Goal: Information Seeking & Learning: Learn about a topic

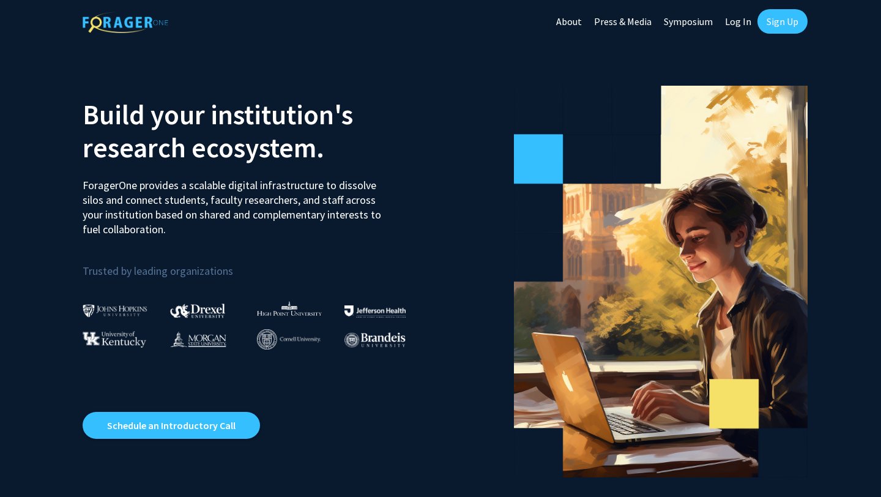
click at [782, 22] on link "Sign Up" at bounding box center [782, 21] width 50 height 24
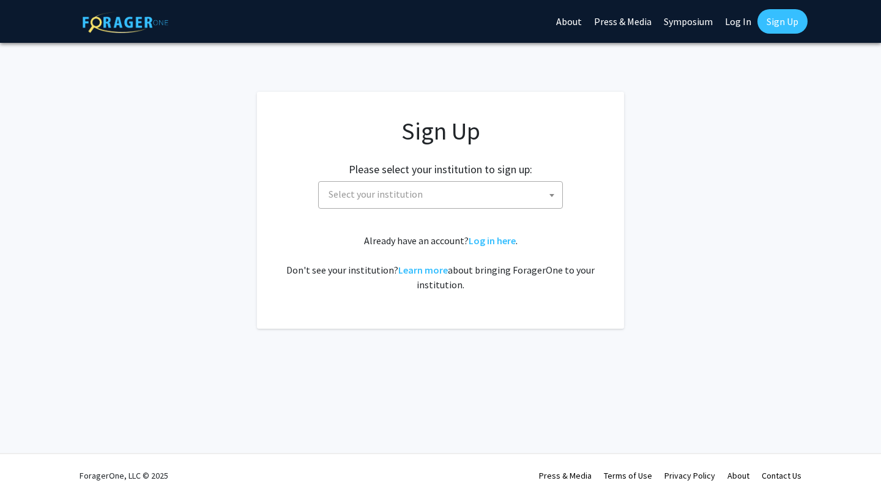
click at [465, 193] on span "Select your institution" at bounding box center [443, 194] width 239 height 25
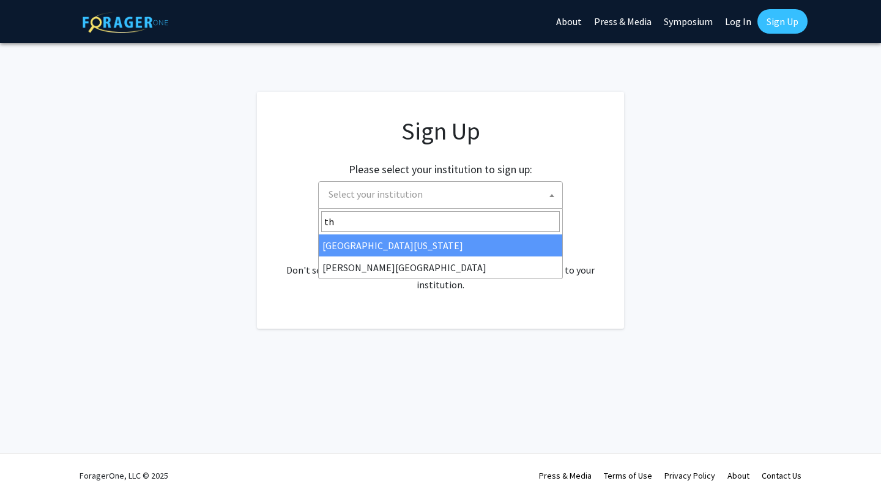
type input "tho"
select select "24"
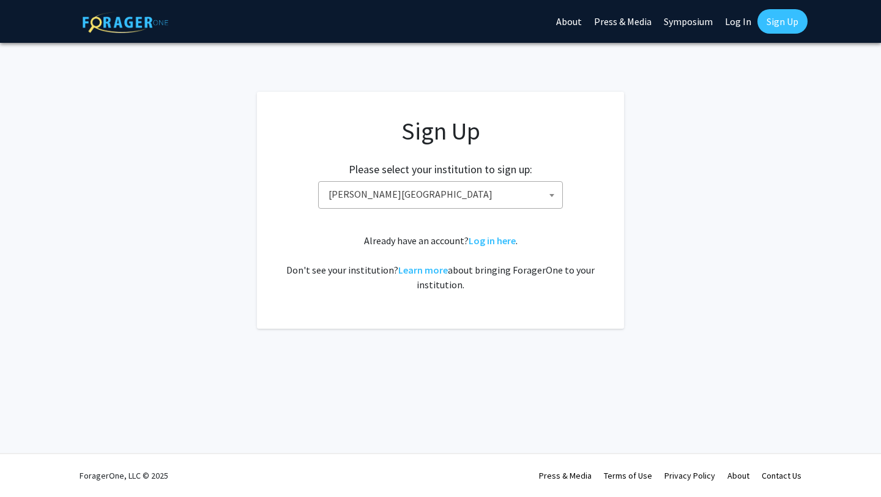
click at [477, 201] on span "[PERSON_NAME][GEOGRAPHIC_DATA]" at bounding box center [443, 194] width 239 height 25
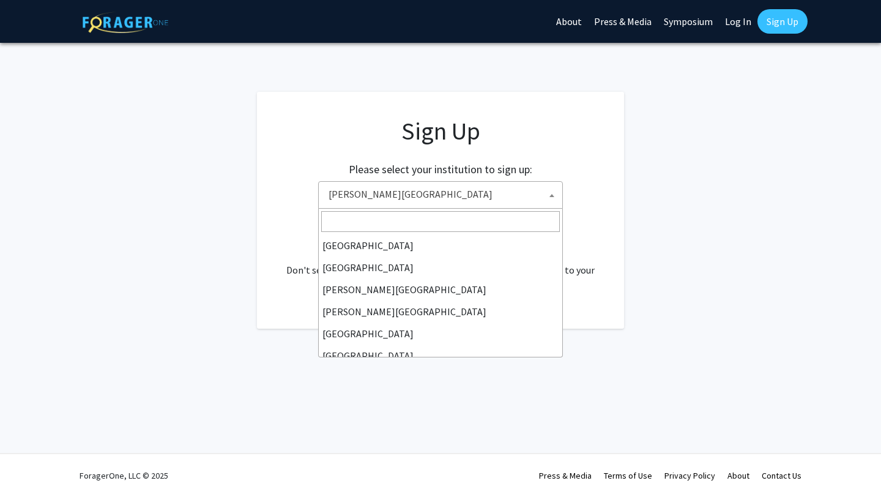
scroll to position [352, 0]
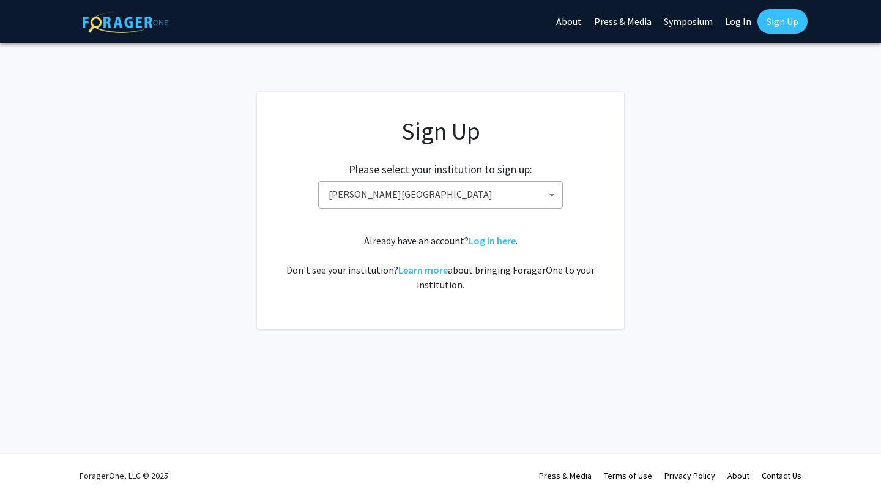
click at [497, 292] on fg-card-body "Sign Up Please select your institution to sign up: [GEOGRAPHIC_DATA] [GEOGRAPHI…" at bounding box center [440, 210] width 318 height 188
click at [480, 196] on span "[PERSON_NAME][GEOGRAPHIC_DATA]" at bounding box center [443, 194] width 239 height 25
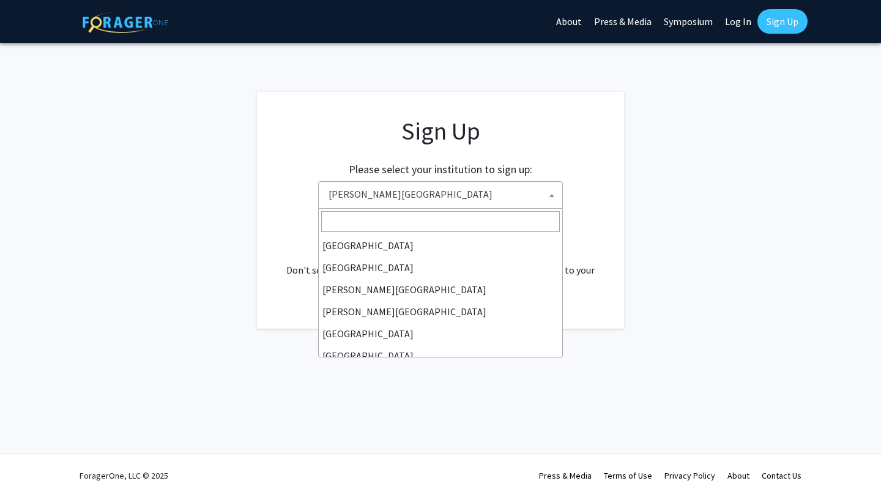
scroll to position [374, 0]
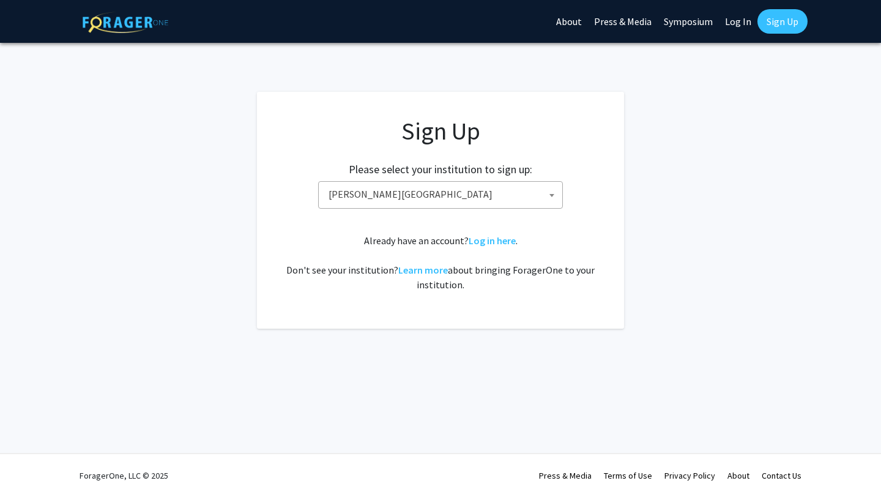
click at [342, 228] on div "Sign Up Please select your institution to sign up: [GEOGRAPHIC_DATA] [GEOGRAPHI…" at bounding box center [440, 204] width 318 height 176
click at [477, 188] on span "[PERSON_NAME][GEOGRAPHIC_DATA]" at bounding box center [443, 194] width 239 height 25
click at [244, 168] on app-signup "Sign Up Please select your institution to sign up: [GEOGRAPHIC_DATA] [GEOGRAPHI…" at bounding box center [440, 210] width 881 height 237
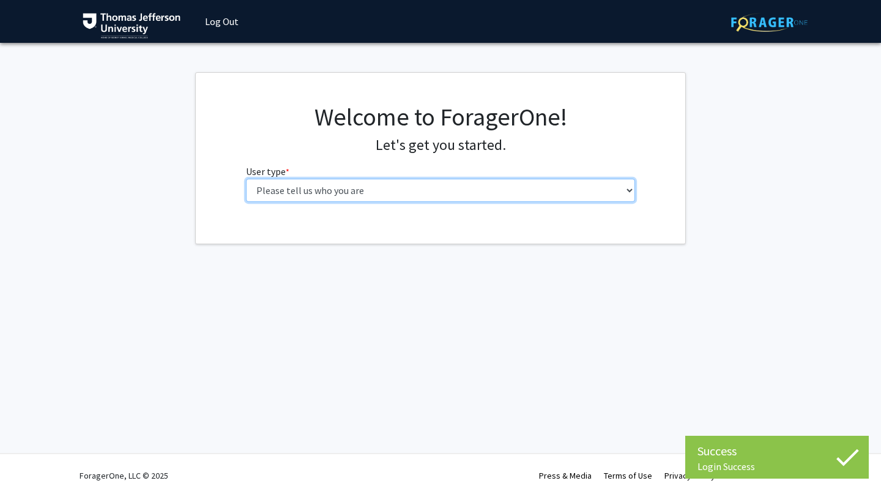
click at [274, 192] on select "Please tell us who you are Undergraduate Student Master's Student Doctoral Cand…" at bounding box center [441, 190] width 390 height 23
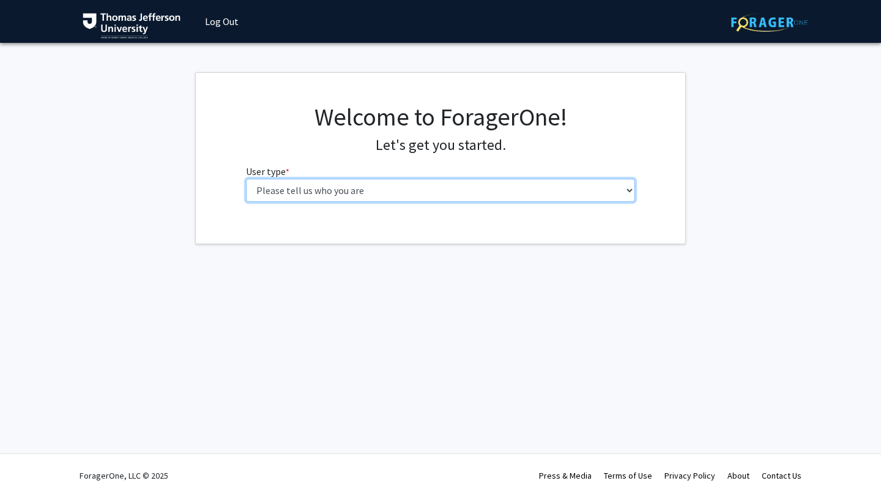
select select "3: doc"
click at [246, 179] on select "Please tell us who you are Undergraduate Student Master's Student Doctoral Cand…" at bounding box center [441, 190] width 390 height 23
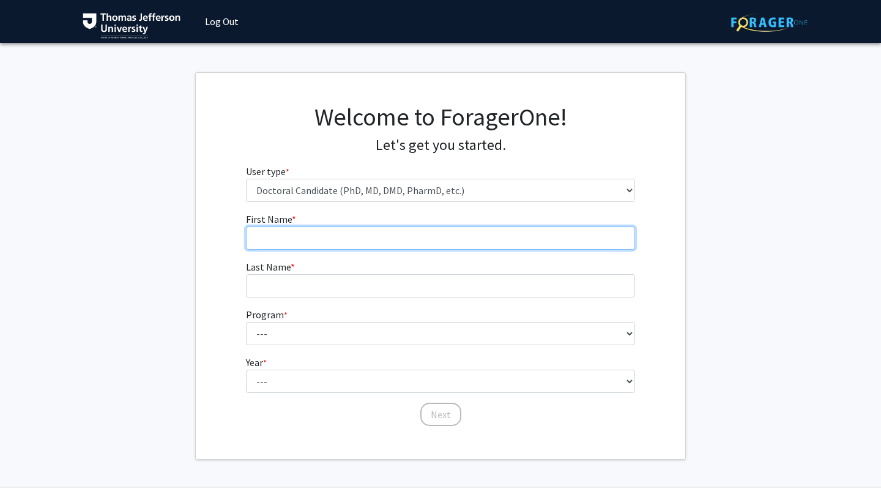
click at [285, 241] on input "First Name * required" at bounding box center [441, 237] width 390 height 23
type input "[PERSON_NAME]"
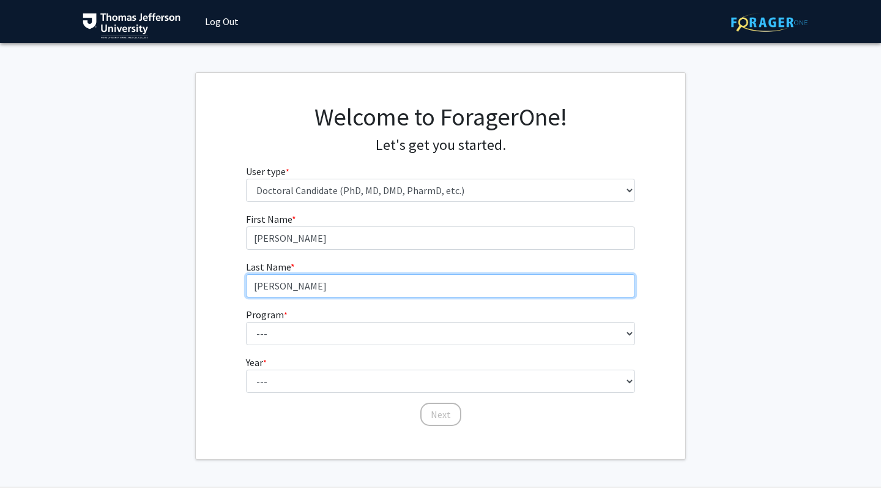
type input "[PERSON_NAME]"
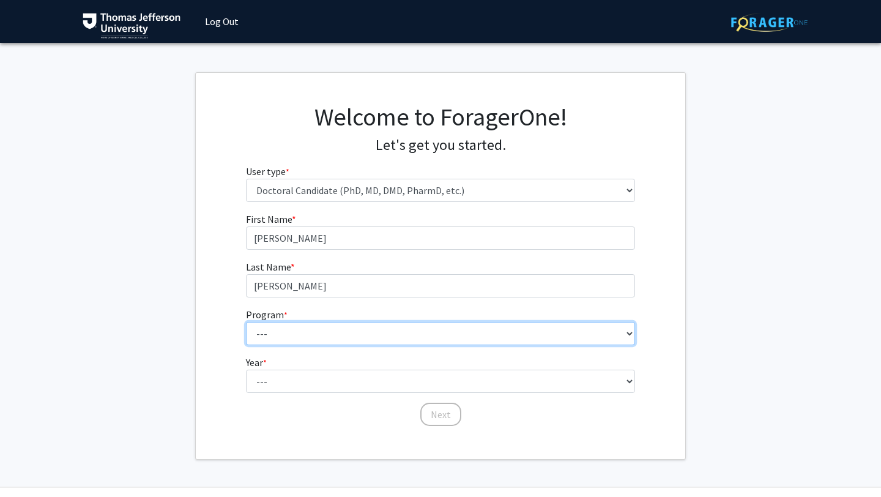
select select "36: 777"
click at [246, 322] on select "--- Accelerated 3+3 BS in Health Sciences/Doctor of [MEDICAL_DATA] Accelerated …" at bounding box center [441, 333] width 390 height 23
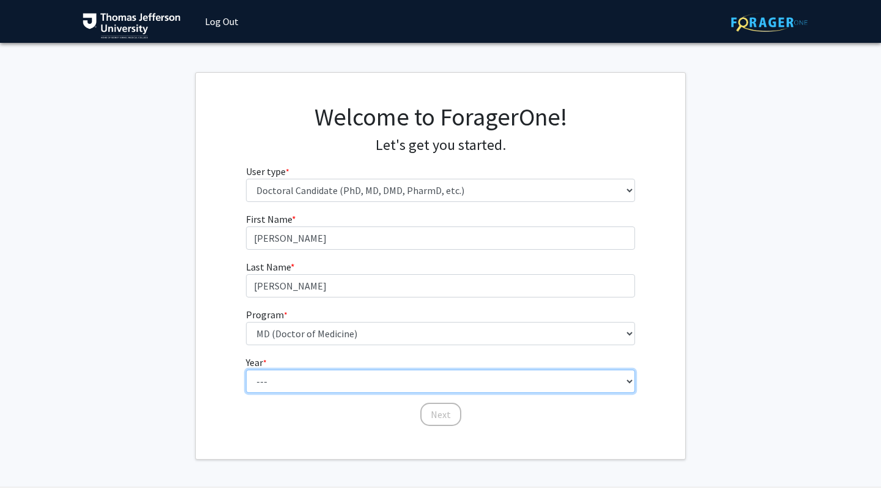
click at [318, 382] on select "--- First Year Second Year Third Year Fourth Year Fifth Year Sixth Year Seventh…" at bounding box center [441, 381] width 390 height 23
select select "1: first_year"
click at [246, 370] on select "--- First Year Second Year Third Year Fourth Year Fifth Year Sixth Year Seventh…" at bounding box center [441, 381] width 390 height 23
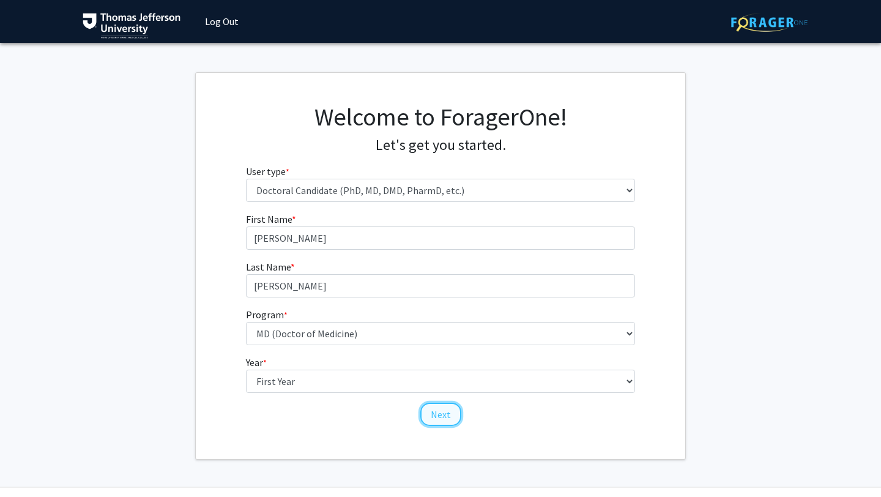
click at [436, 414] on button "Next" at bounding box center [440, 414] width 41 height 23
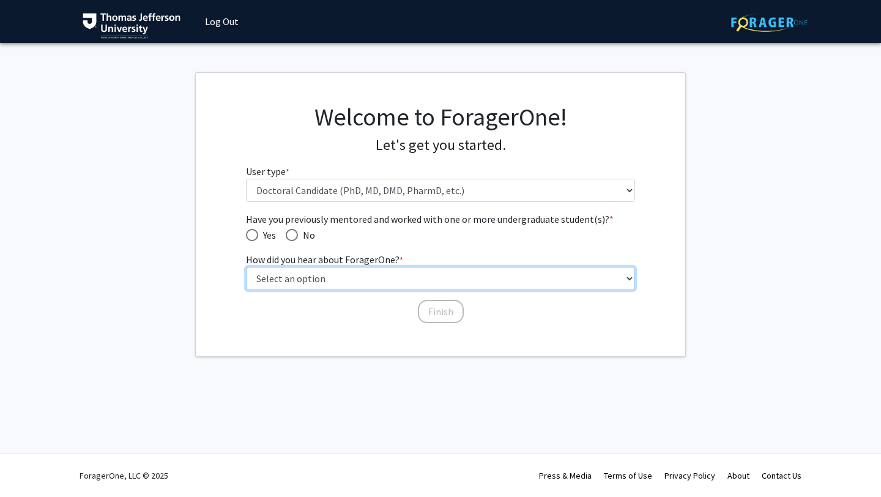
click at [301, 288] on select "Select an option Peer/student recommendation Faculty/staff recommendation Unive…" at bounding box center [441, 278] width 390 height 23
select select "2: faculty_recommendation"
click at [246, 267] on select "Select an option Peer/student recommendation Faculty/staff recommendation Unive…" at bounding box center [441, 278] width 390 height 23
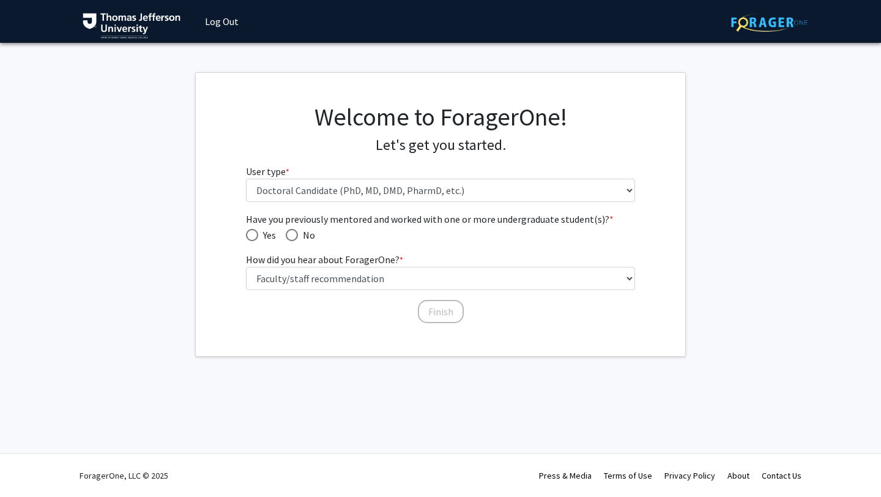
click at [294, 237] on span "Have you previously mentored and worked with one or more undergraduate student(…" at bounding box center [292, 235] width 12 height 12
click at [294, 237] on input "No" at bounding box center [292, 235] width 12 height 12
radio input "true"
click at [433, 314] on button "Finish" at bounding box center [441, 311] width 46 height 23
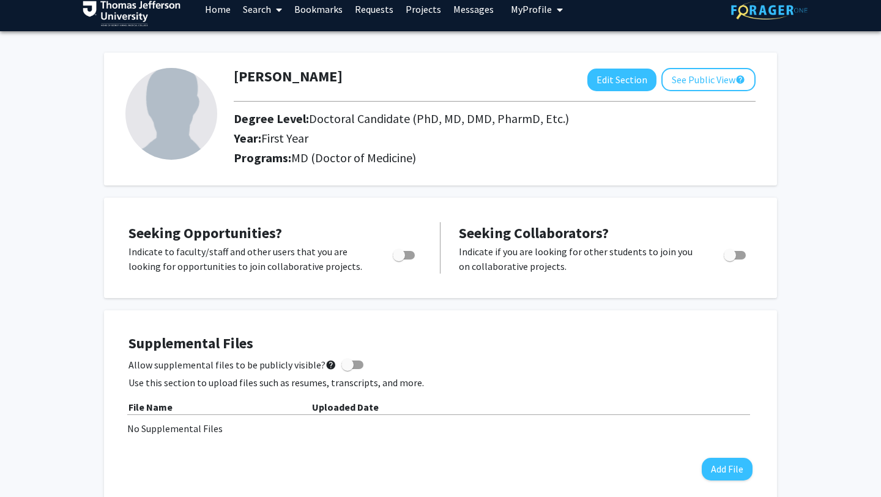
scroll to position [13, 0]
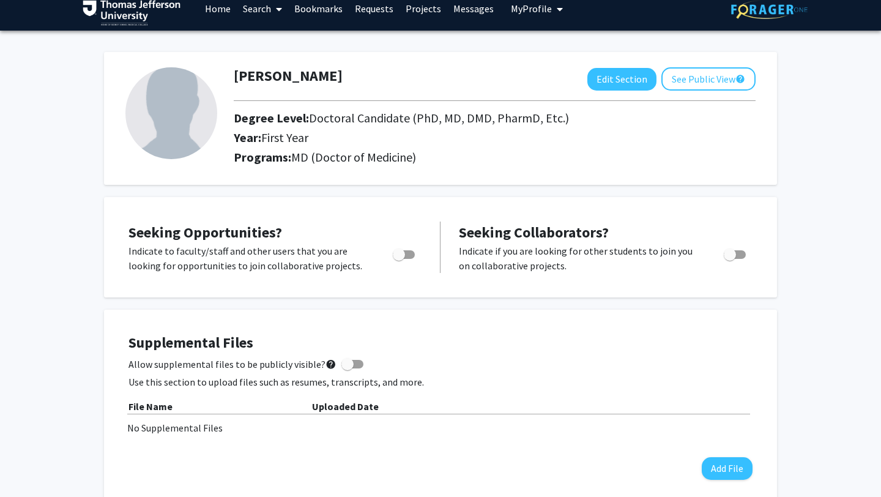
click at [385, 259] on div at bounding box center [405, 258] width 52 height 29
click at [406, 258] on span "Toggle" at bounding box center [404, 254] width 22 height 9
click at [399, 259] on input "Are you actively seeking opportunities?" at bounding box center [398, 259] width 1 height 1
checkbox input "true"
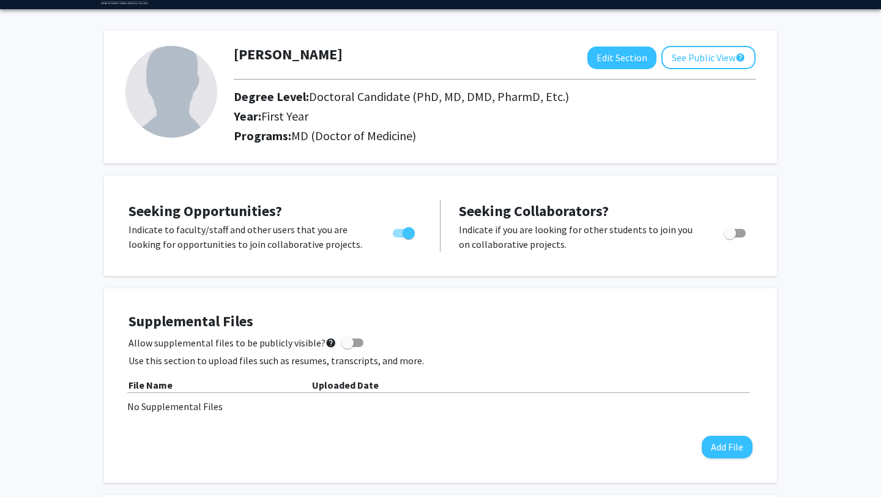
scroll to position [0, 0]
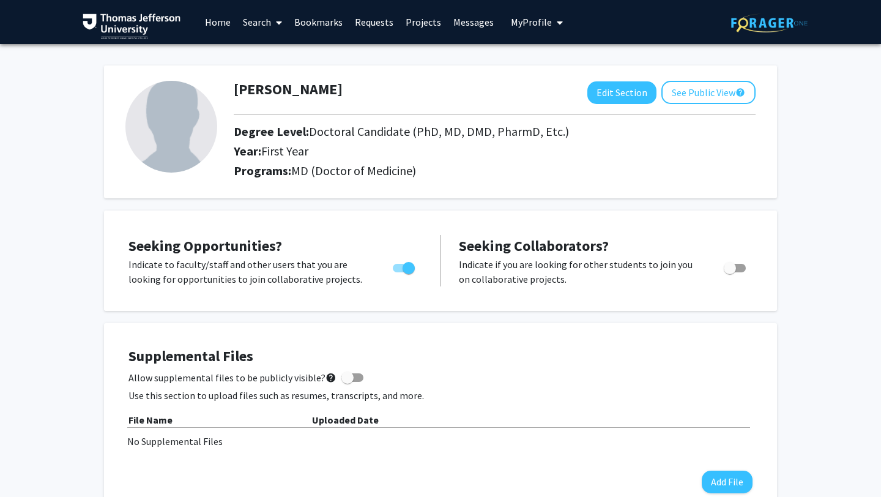
click at [276, 26] on span at bounding box center [276, 22] width 11 height 43
click at [269, 27] on link "Search" at bounding box center [262, 22] width 51 height 43
click at [278, 79] on span "Students" at bounding box center [274, 81] width 75 height 24
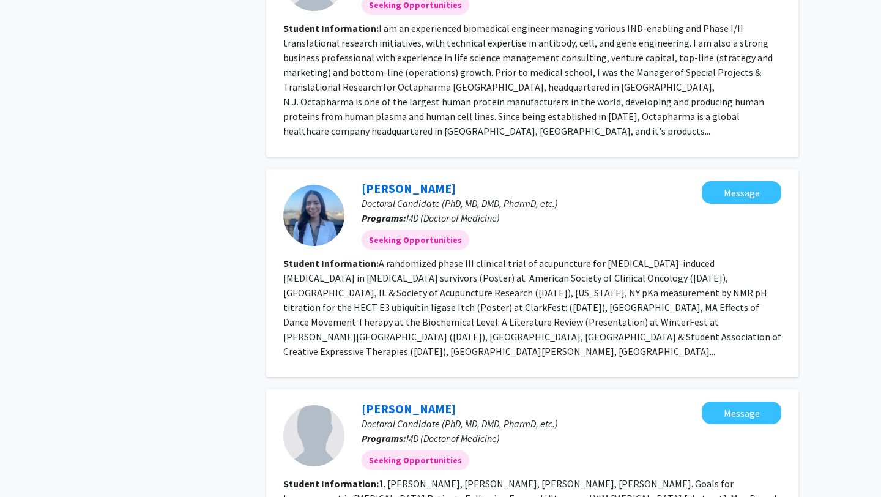
scroll to position [1541, 0]
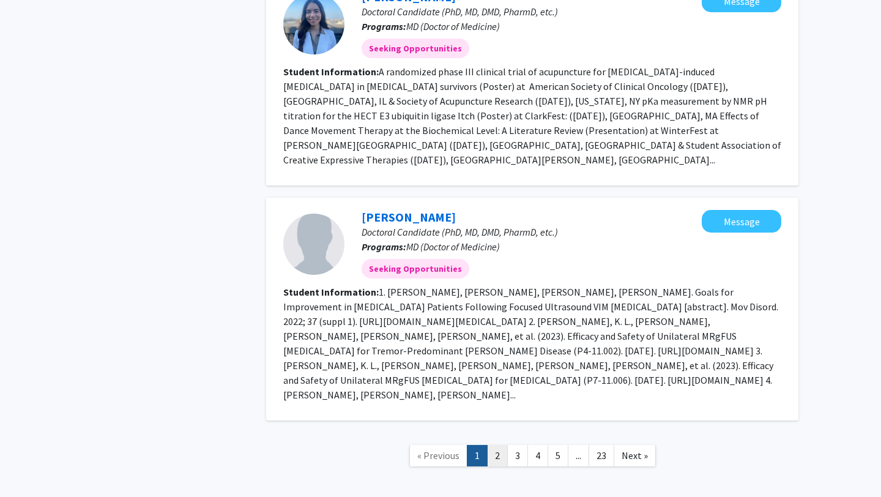
click at [504, 445] on link "2" at bounding box center [497, 455] width 21 height 21
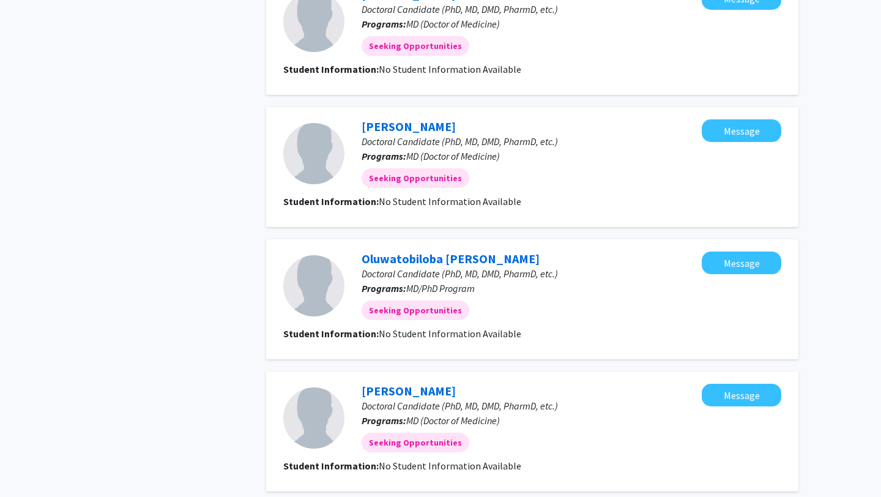
scroll to position [1306, 0]
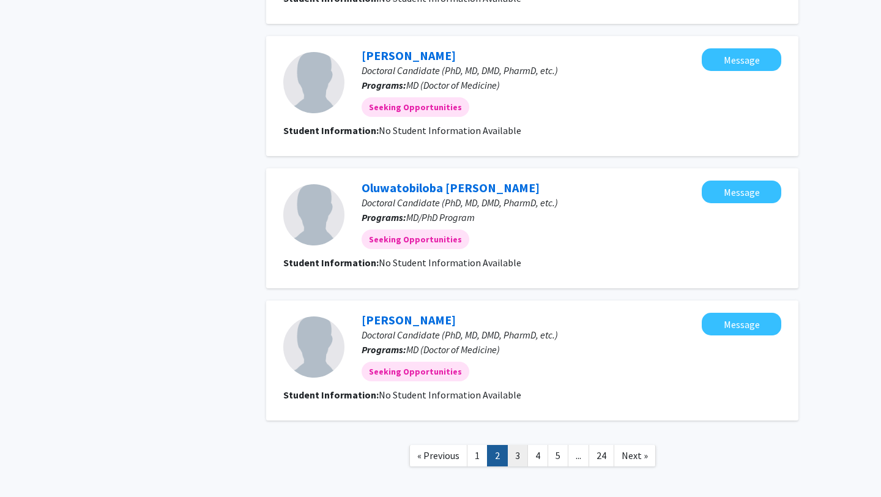
click at [522, 445] on link "3" at bounding box center [517, 455] width 21 height 21
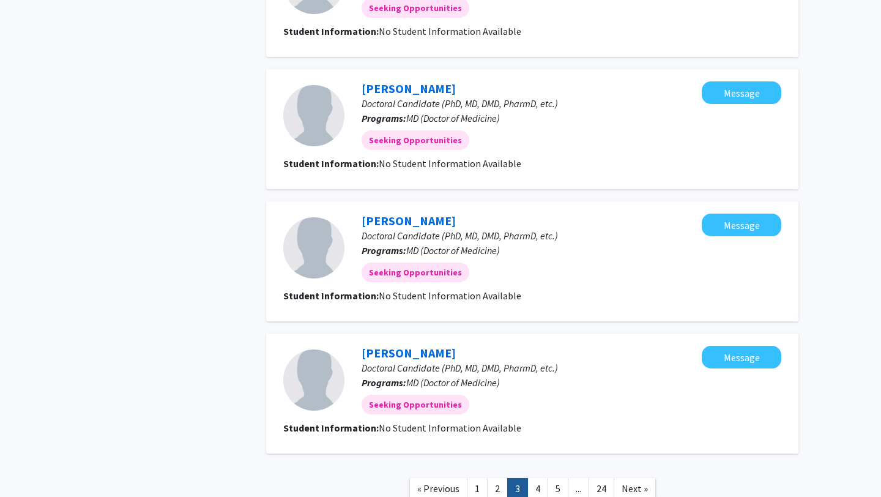
scroll to position [1057, 0]
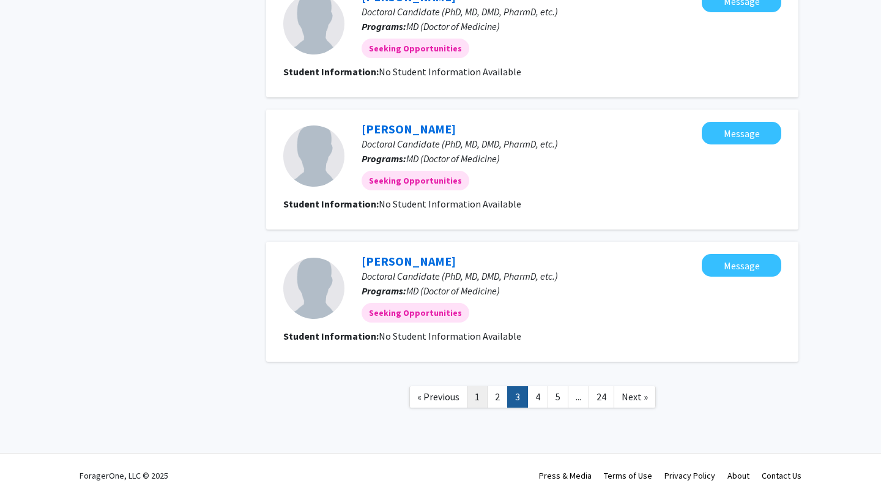
click at [478, 395] on link "1" at bounding box center [477, 396] width 21 height 21
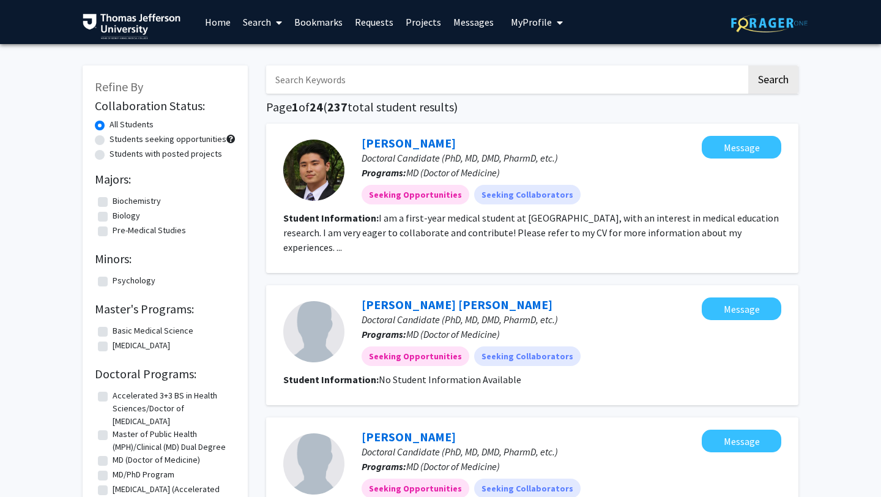
click at [275, 24] on span at bounding box center [276, 22] width 11 height 43
click at [273, 54] on span "Faculty/Staff" at bounding box center [282, 56] width 90 height 24
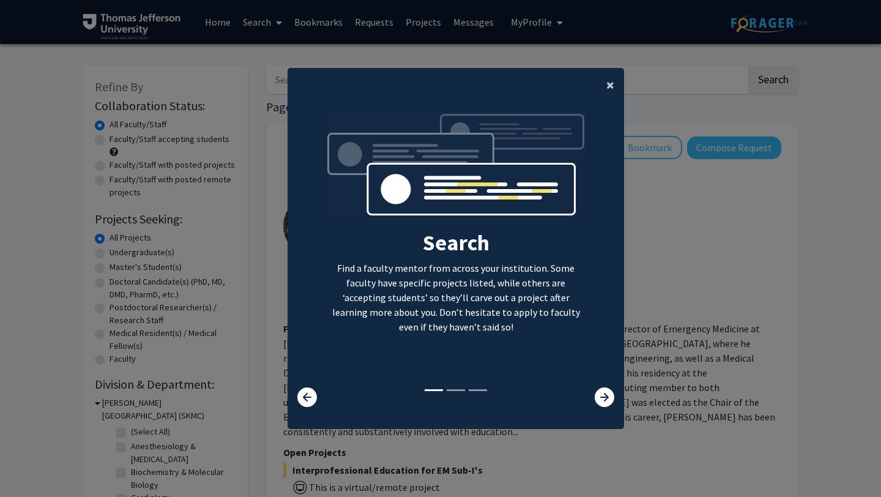
click at [609, 89] on span "×" at bounding box center [610, 84] width 8 height 19
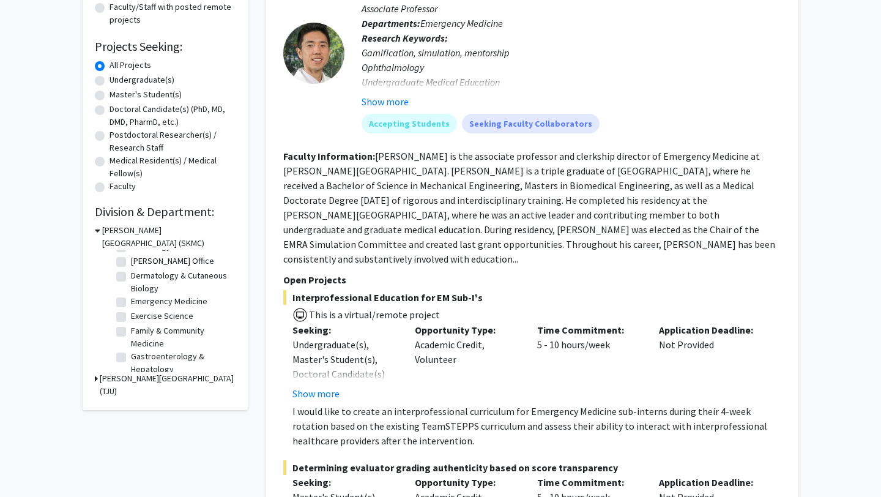
scroll to position [80, 0]
click at [131, 311] on label "Exercise Science" at bounding box center [162, 314] width 62 height 13
click at [131, 311] on input "Exercise Science" at bounding box center [135, 312] width 8 height 8
checkbox input "true"
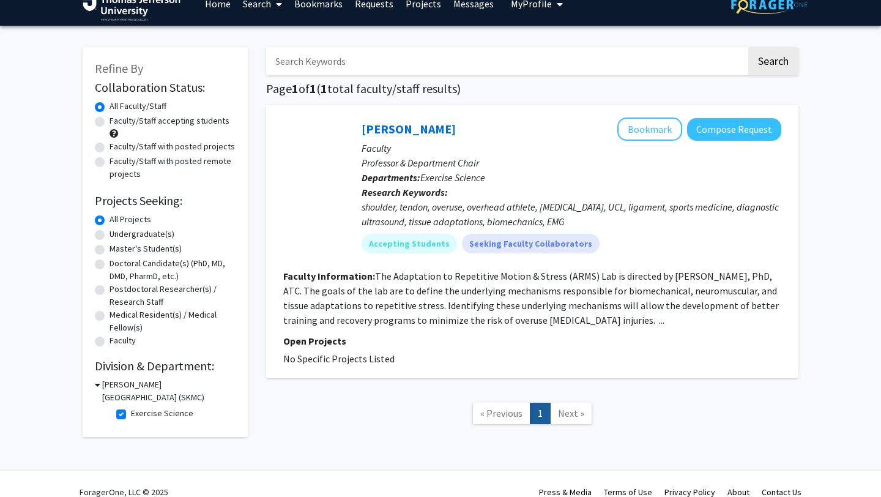
scroll to position [25, 0]
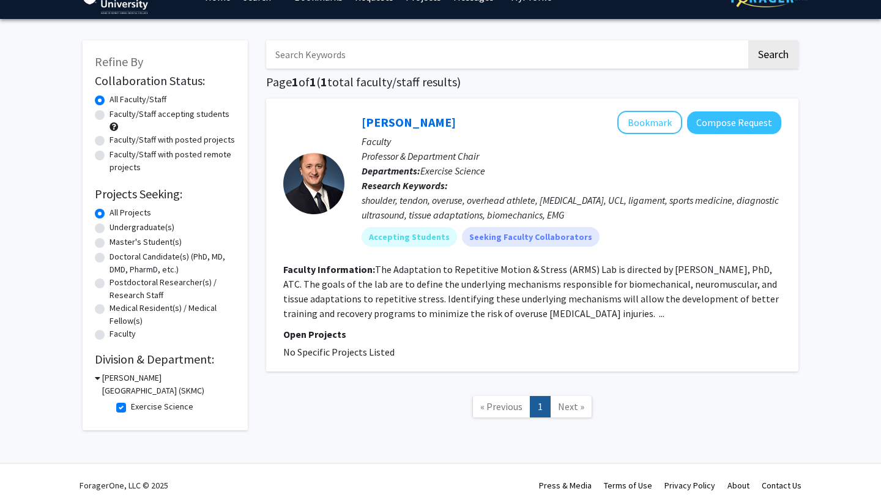
click at [131, 403] on label "Exercise Science" at bounding box center [162, 406] width 62 height 13
click at [131, 403] on input "Exercise Science" at bounding box center [135, 404] width 8 height 8
checkbox input "false"
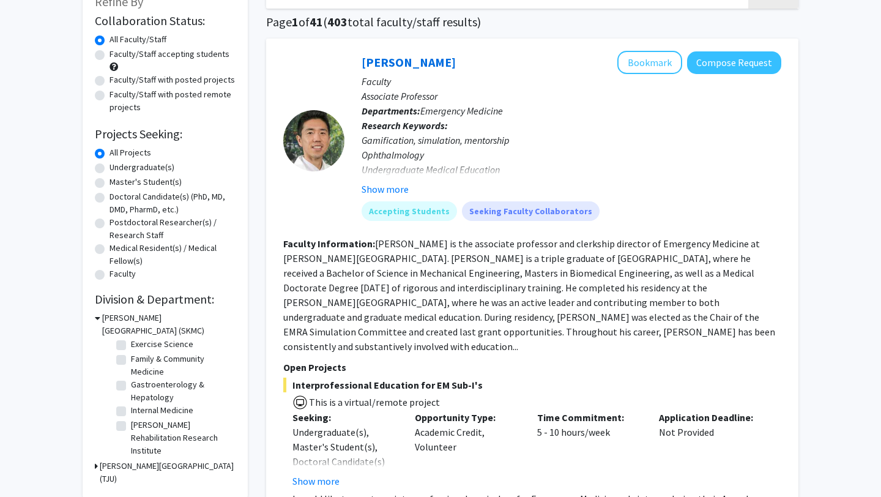
scroll to position [139, 0]
click at [123, 391] on fg-checkbox "Gastroenterology & Hepatology Gastroenterology & Hepatology" at bounding box center [174, 390] width 116 height 26
click at [131, 387] on label "Gastroenterology & Hepatology" at bounding box center [182, 390] width 102 height 26
click at [131, 385] on input "Gastroenterology & Hepatology" at bounding box center [135, 381] width 8 height 8
checkbox input "true"
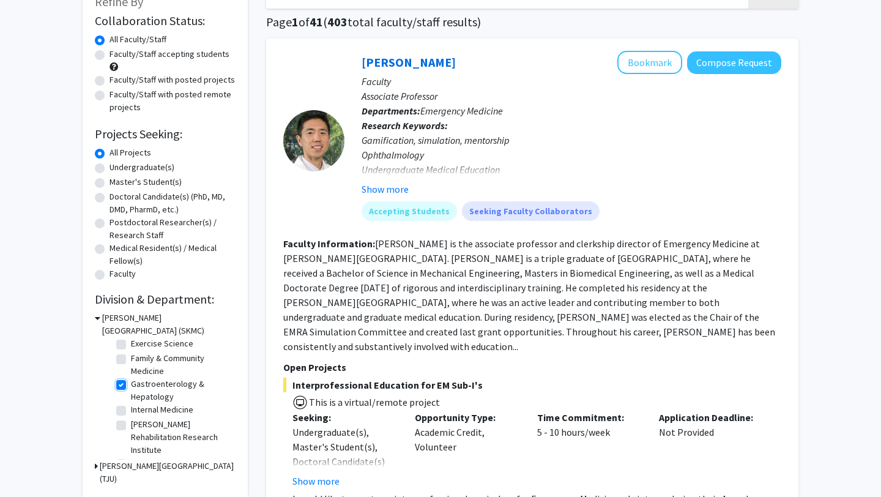
checkbox input "true"
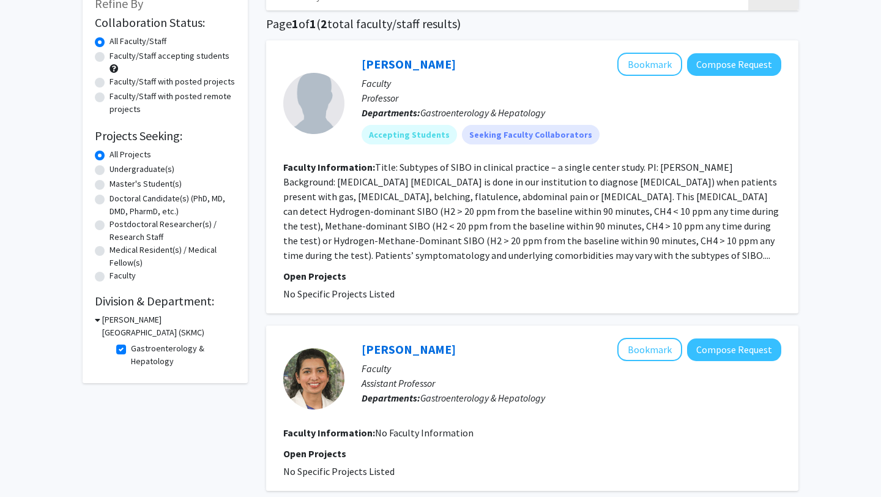
scroll to position [20, 0]
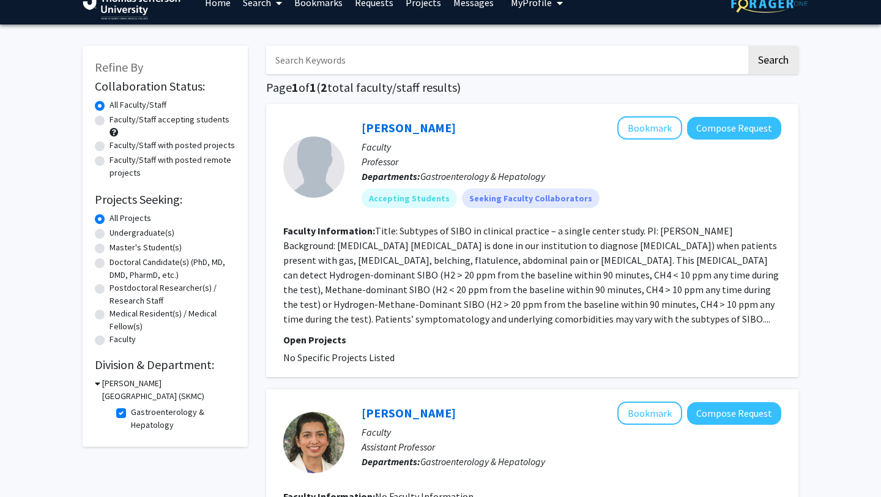
click at [257, 297] on div "Search Page 1 of 1 ( 2 total faculty/staff results) Monjur Ahmed Bookmark Compo…" at bounding box center [532, 330] width 551 height 592
click at [131, 413] on label "Gastroenterology & Hepatology" at bounding box center [182, 419] width 102 height 26
click at [131, 413] on input "Gastroenterology & Hepatology" at bounding box center [135, 410] width 8 height 8
checkbox input "false"
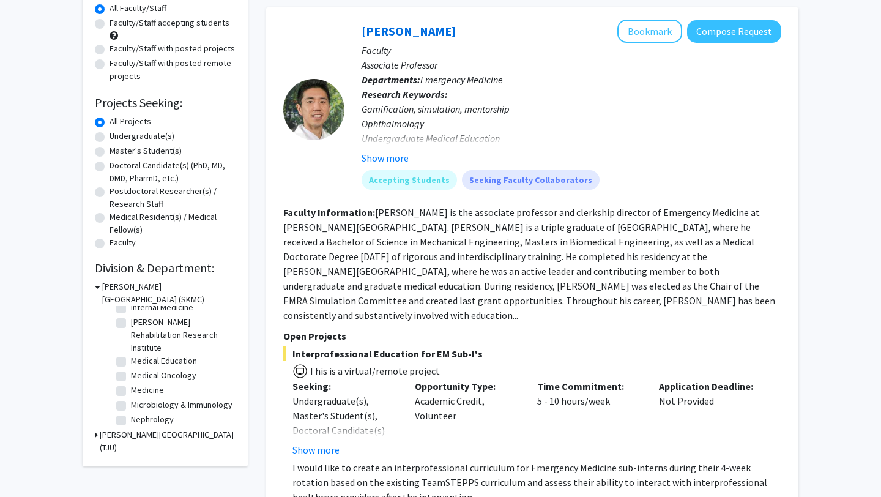
scroll to position [214, 0]
click at [127, 319] on fg-checkbox "Jefferson Moss Rehabilitation Research Institute Jefferson Moss Rehabilitation …" at bounding box center [174, 330] width 116 height 39
click at [131, 318] on label "Jefferson Moss Rehabilitation Research Institute" at bounding box center [182, 330] width 102 height 39
click at [131, 318] on input "Jefferson Moss Rehabilitation Research Institute" at bounding box center [135, 315] width 8 height 8
checkbox input "true"
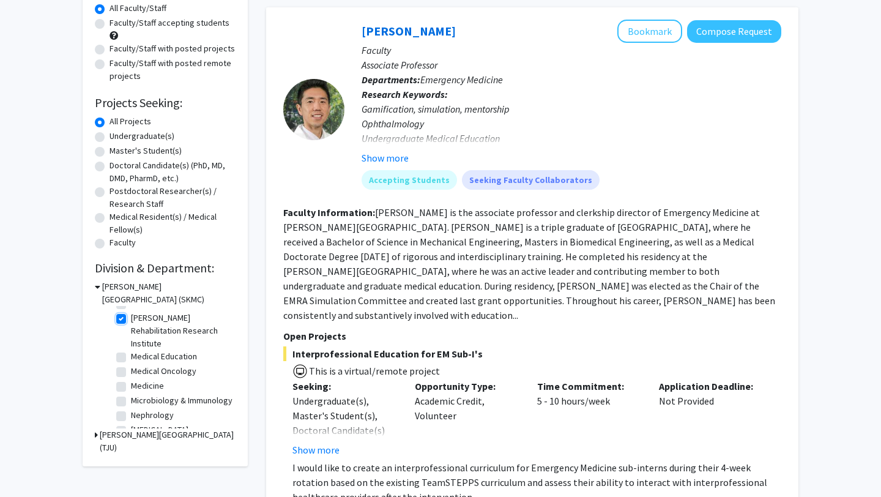
checkbox input "true"
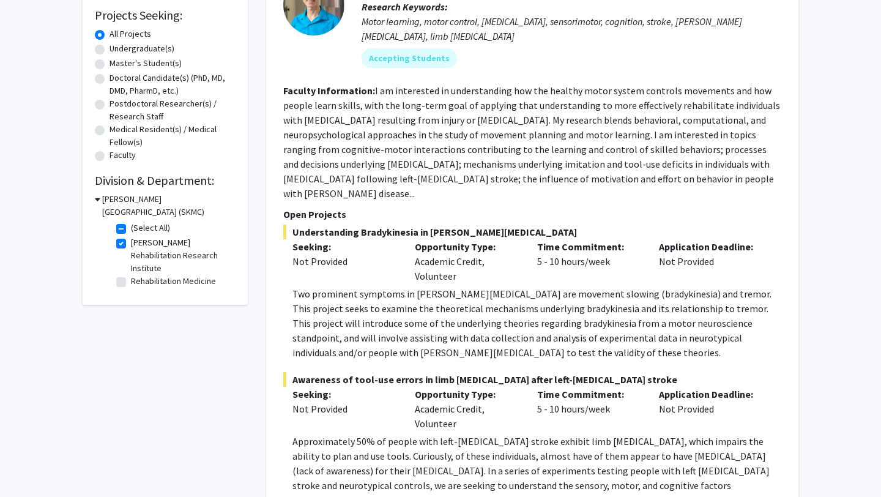
scroll to position [160, 0]
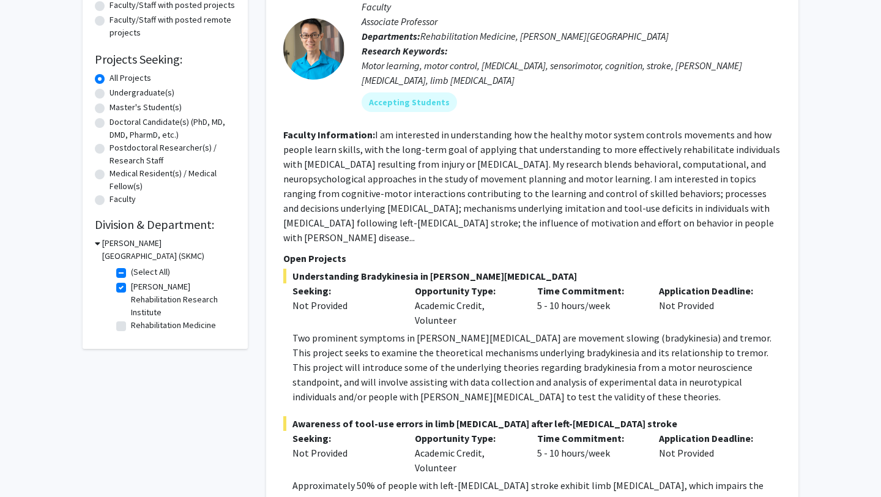
click at [131, 288] on label "Jefferson Moss Rehabilitation Research Institute" at bounding box center [182, 299] width 102 height 39
click at [131, 288] on input "Jefferson Moss Rehabilitation Research Institute" at bounding box center [135, 284] width 8 height 8
checkbox input "false"
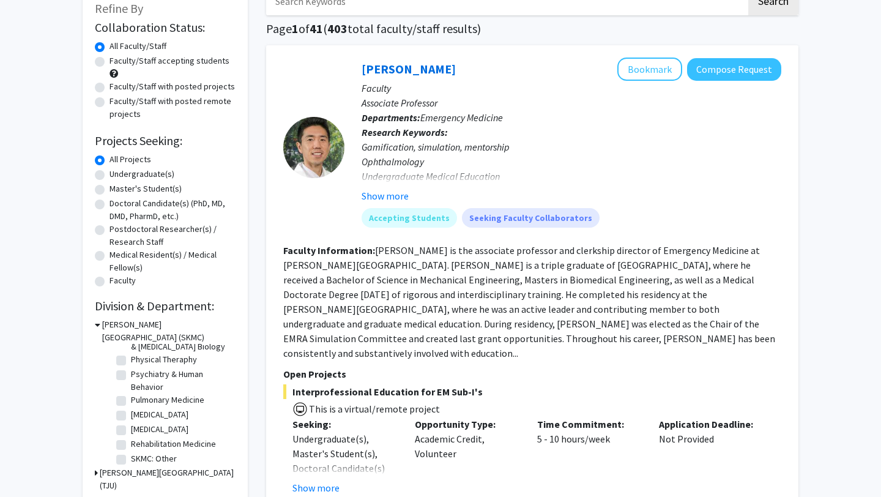
scroll to position [506, 0]
click at [131, 426] on label "Radiology" at bounding box center [160, 425] width 58 height 13
click at [131, 426] on input "Radiology" at bounding box center [135, 423] width 8 height 8
checkbox input "true"
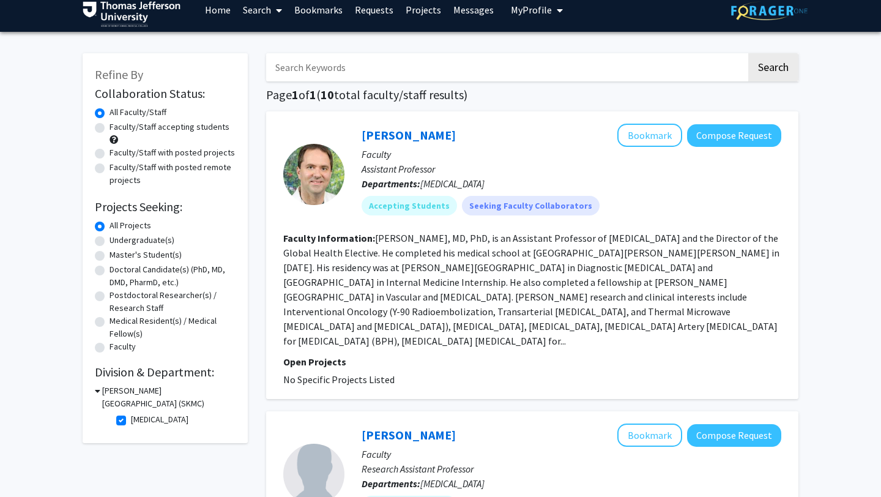
scroll to position [13, 0]
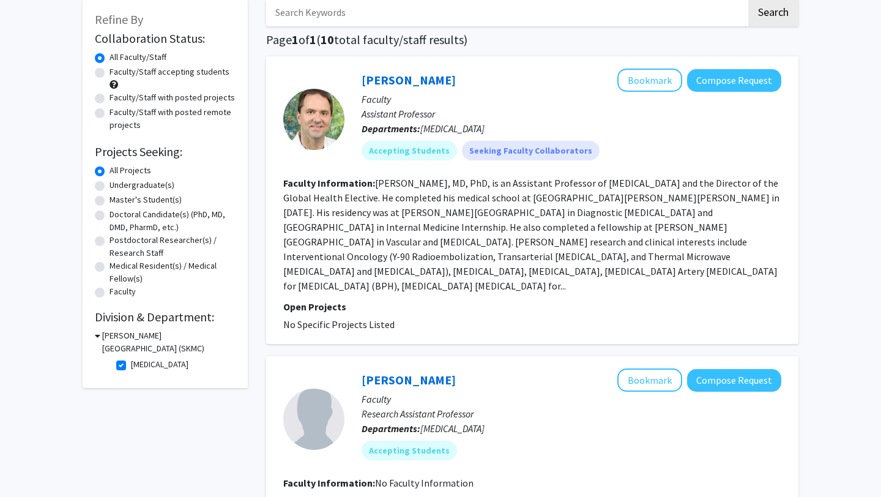
scroll to position [71, 0]
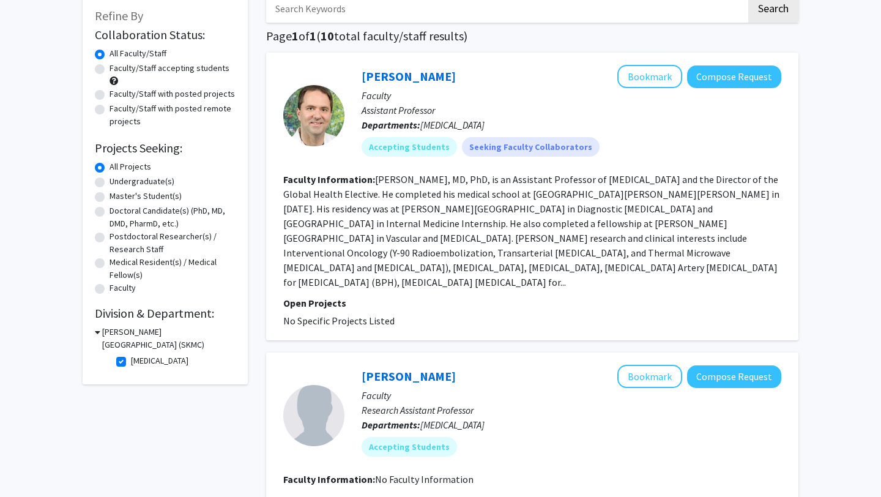
click at [131, 359] on label "Radiology" at bounding box center [160, 360] width 58 height 13
click at [131, 359] on input "Radiology" at bounding box center [135, 358] width 8 height 8
checkbox input "false"
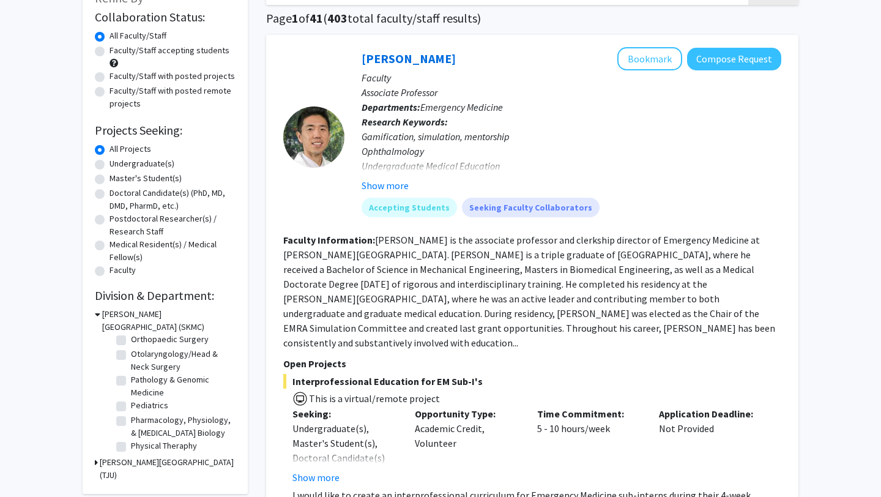
scroll to position [404, 0]
click at [131, 341] on label "Orthopaedic Surgery" at bounding box center [170, 340] width 78 height 13
click at [131, 341] on input "Orthopaedic Surgery" at bounding box center [135, 338] width 8 height 8
checkbox input "true"
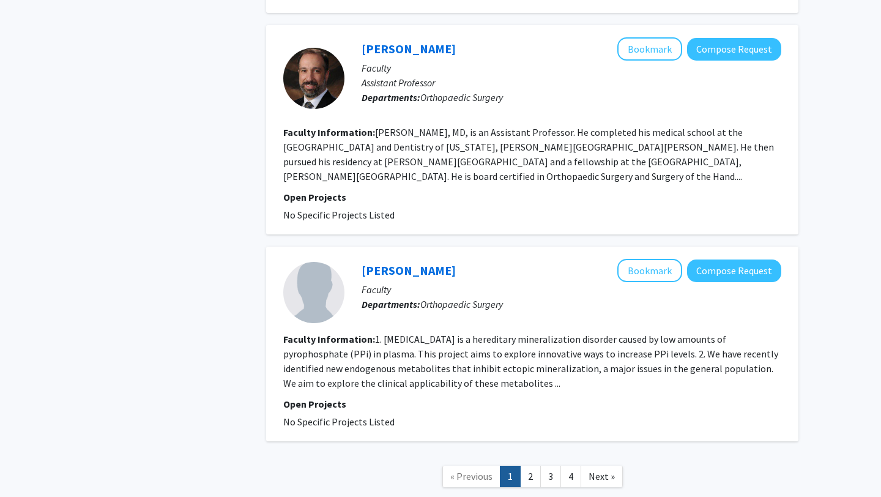
scroll to position [2345, 0]
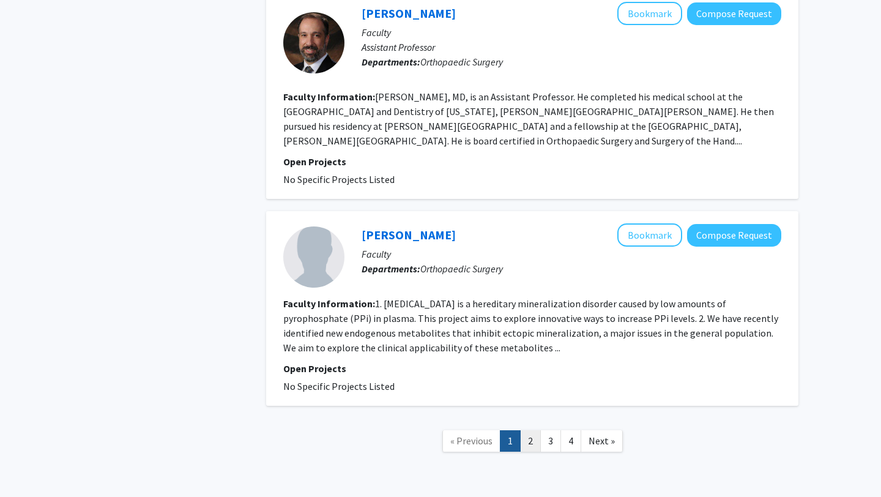
click at [529, 430] on link "2" at bounding box center [530, 440] width 21 height 21
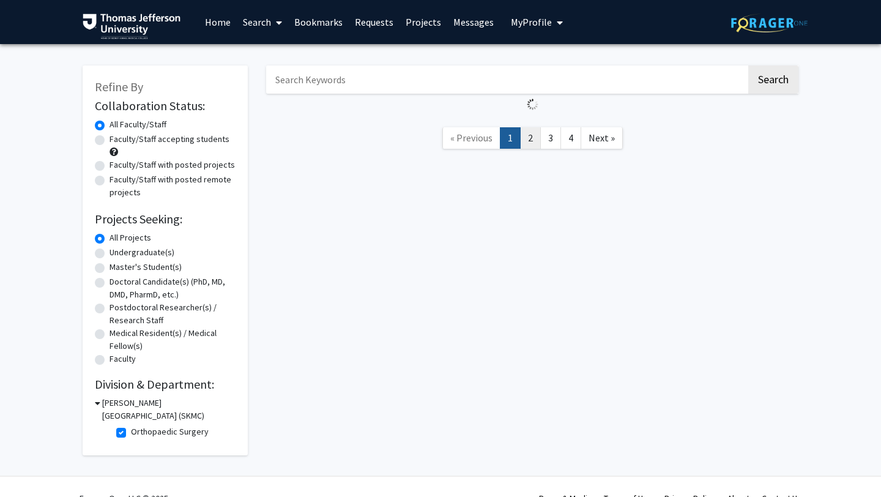
click at [529, 139] on link "2" at bounding box center [530, 137] width 21 height 21
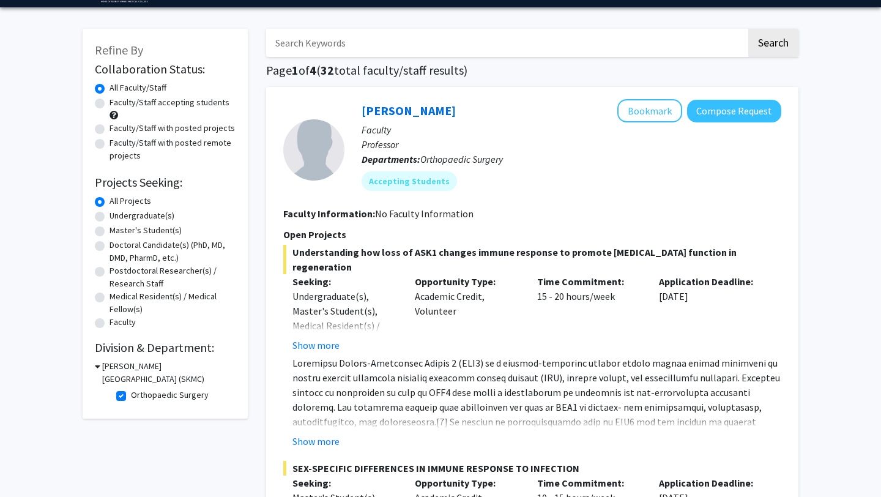
scroll to position [51, 0]
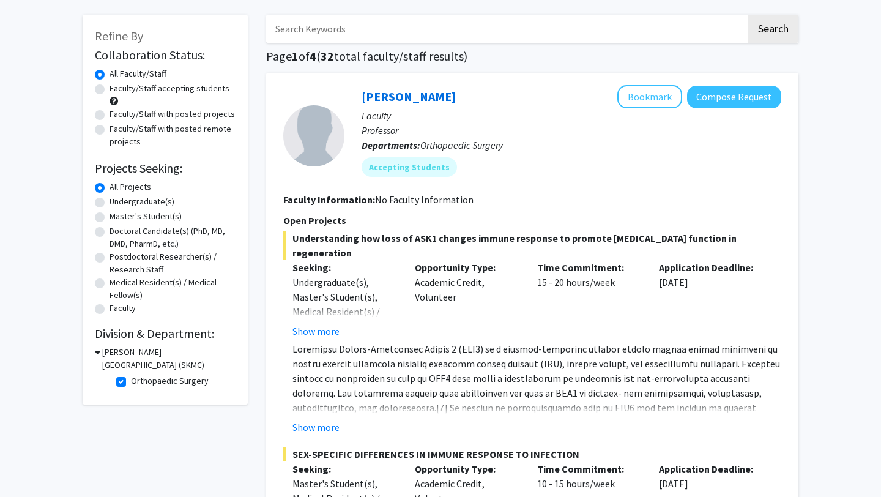
click at [131, 382] on label "Orthopaedic Surgery" at bounding box center [170, 380] width 78 height 13
click at [131, 382] on input "Orthopaedic Surgery" at bounding box center [135, 378] width 8 height 8
checkbox input "false"
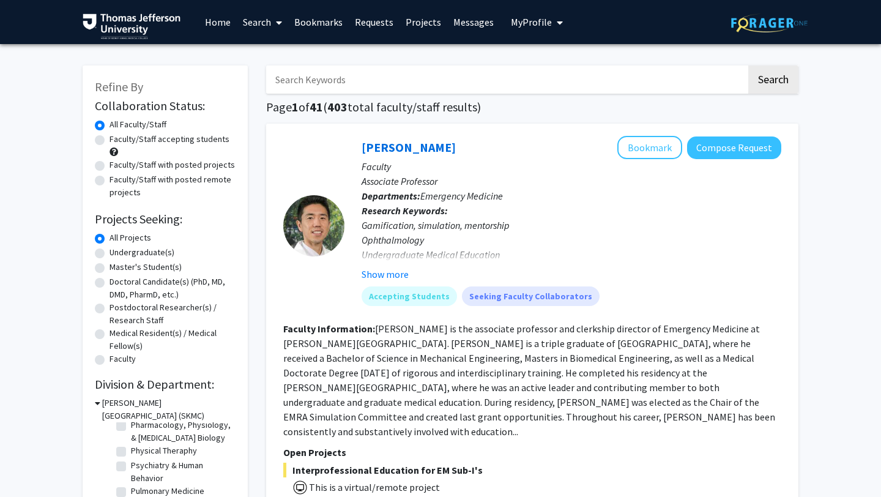
click at [329, 83] on input "Search Keywords" at bounding box center [506, 79] width 480 height 28
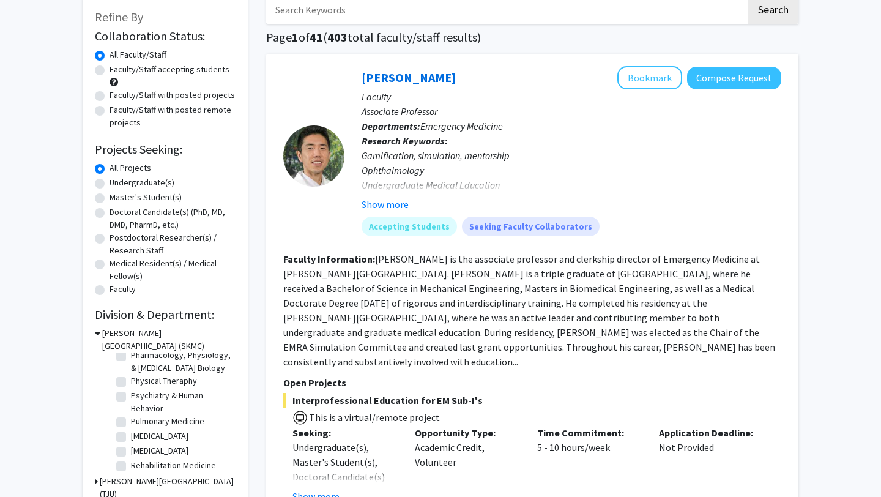
scroll to position [70, 0]
click at [374, 206] on button "Show more" at bounding box center [385, 203] width 47 height 15
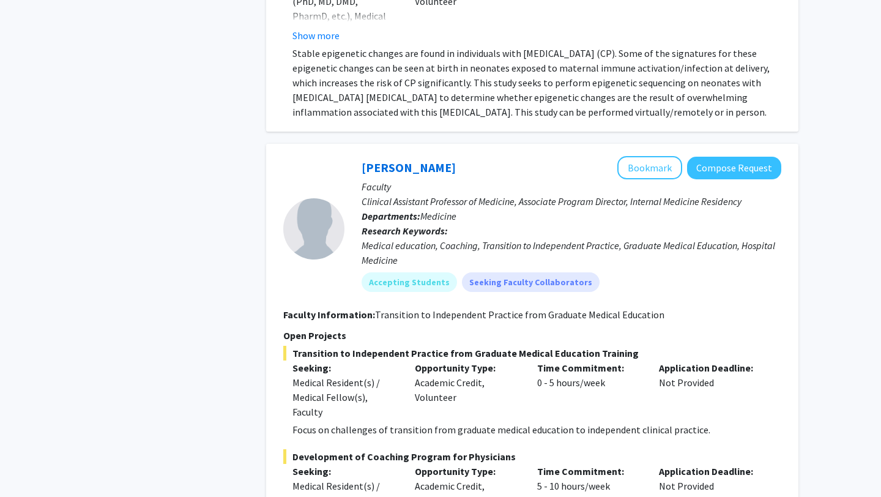
scroll to position [7138, 0]
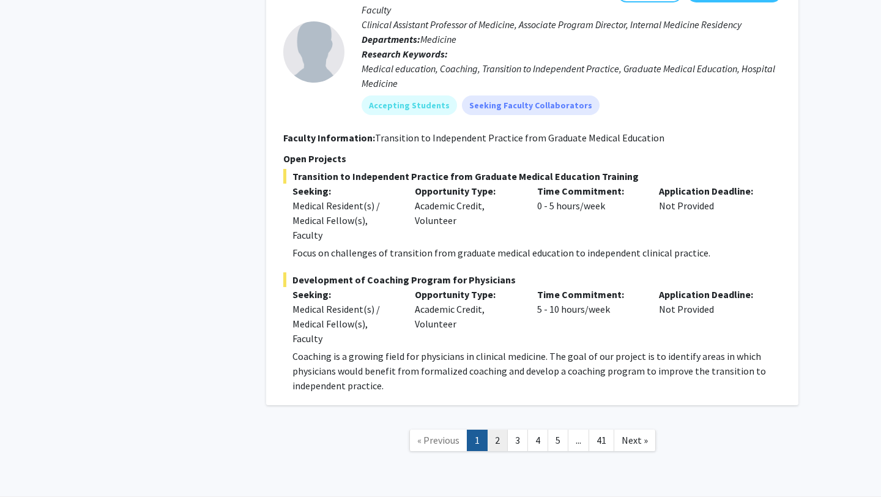
click at [496, 429] on link "2" at bounding box center [497, 439] width 21 height 21
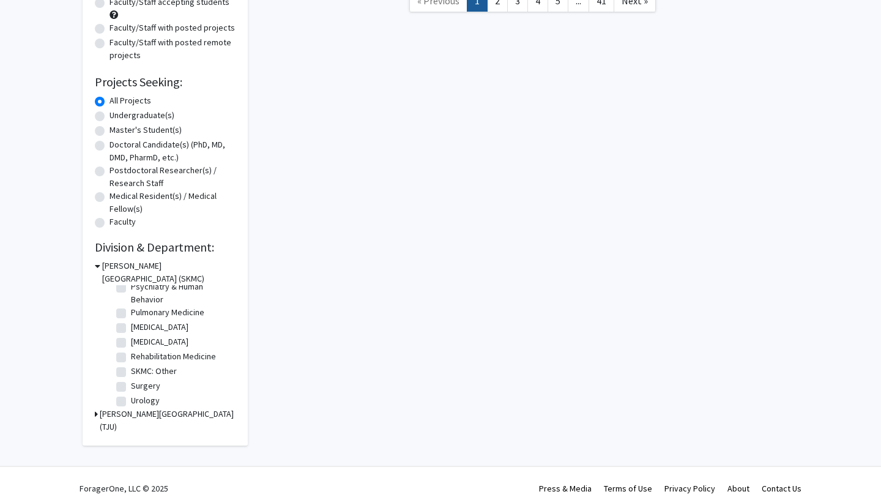
scroll to position [535, 0]
click at [143, 364] on label "SKMC: Other" at bounding box center [154, 366] width 46 height 13
click at [139, 364] on input "SKMC: Other" at bounding box center [135, 364] width 8 height 8
checkbox input "true"
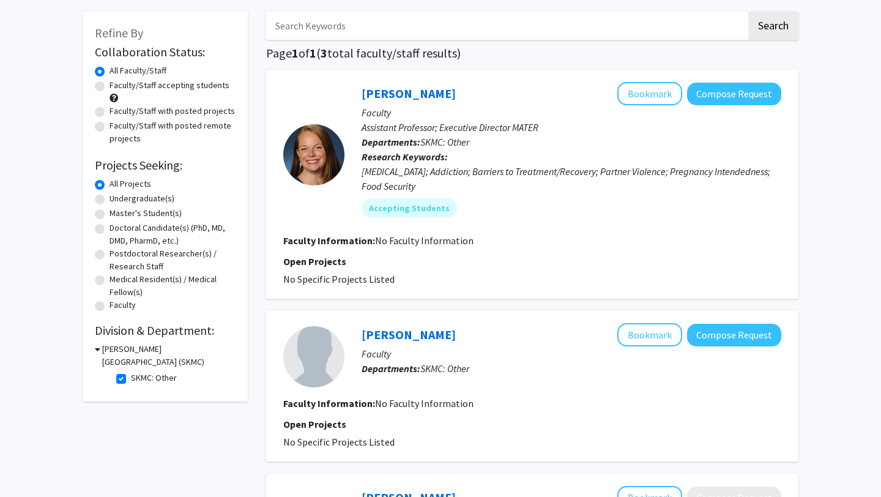
scroll to position [51, 0]
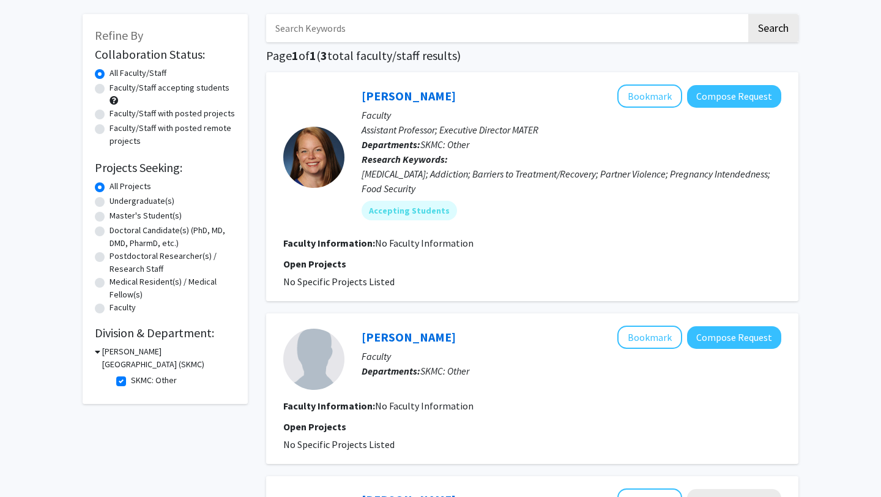
click at [131, 383] on label "SKMC: Other" at bounding box center [154, 380] width 46 height 13
click at [131, 382] on input "SKMC: Other" at bounding box center [135, 378] width 8 height 8
checkbox input "false"
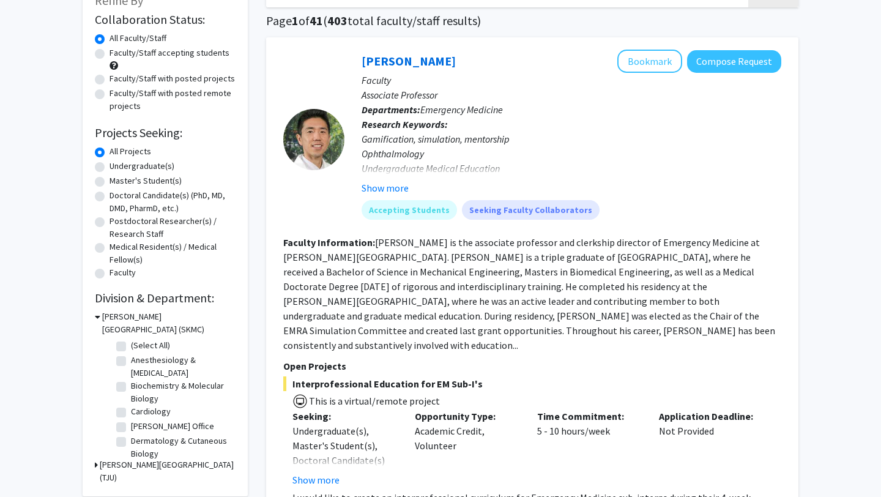
scroll to position [91, 0]
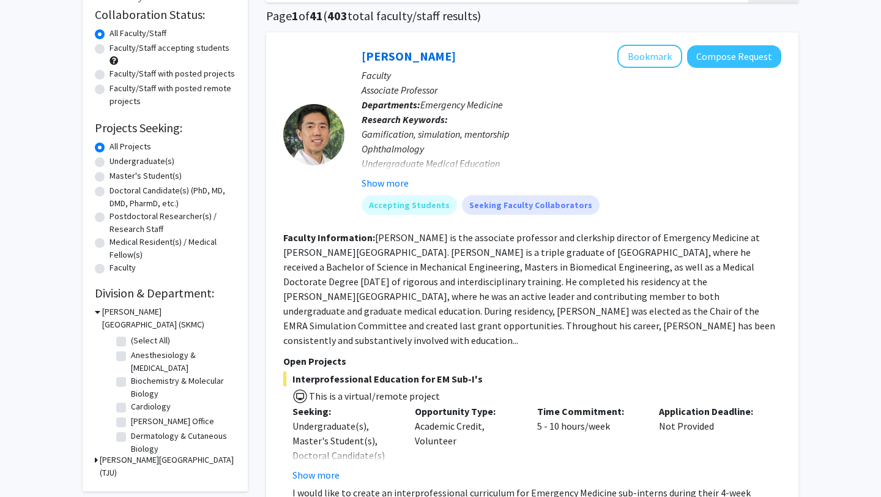
click at [99, 186] on div "Doctoral Candidate(s) (PhD, MD, DMD, PharmD, etc.)" at bounding box center [165, 197] width 141 height 26
click at [110, 191] on label "Doctoral Candidate(s) (PhD, MD, DMD, PharmD, etc.)" at bounding box center [173, 197] width 126 height 26
click at [110, 191] on input "Doctoral Candidate(s) (PhD, MD, DMD, PharmD, etc.)" at bounding box center [114, 188] width 8 height 8
radio input "true"
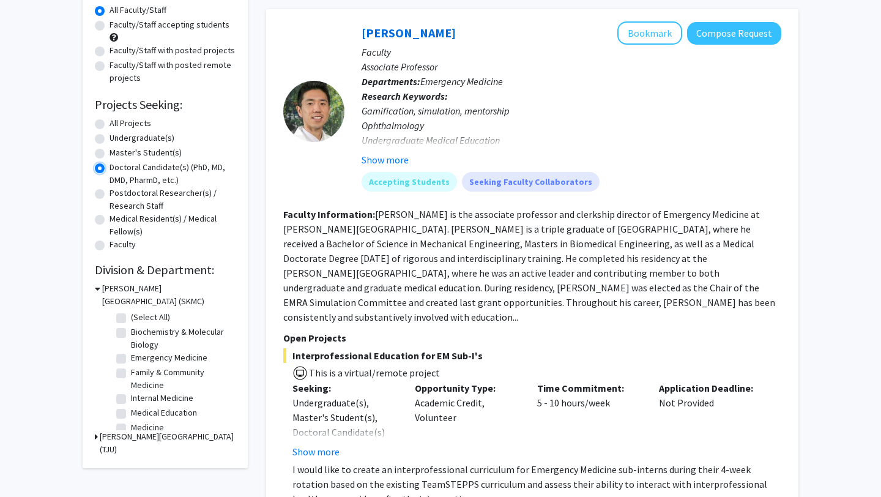
scroll to position [122, 0]
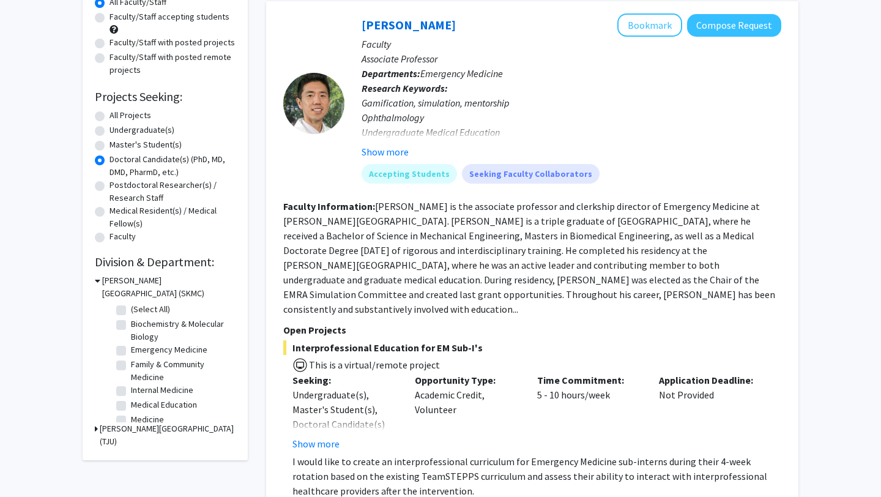
click at [131, 312] on label "(Select All)" at bounding box center [150, 309] width 39 height 13
click at [131, 311] on input "(Select All)" at bounding box center [135, 307] width 8 height 8
checkbox input "true"
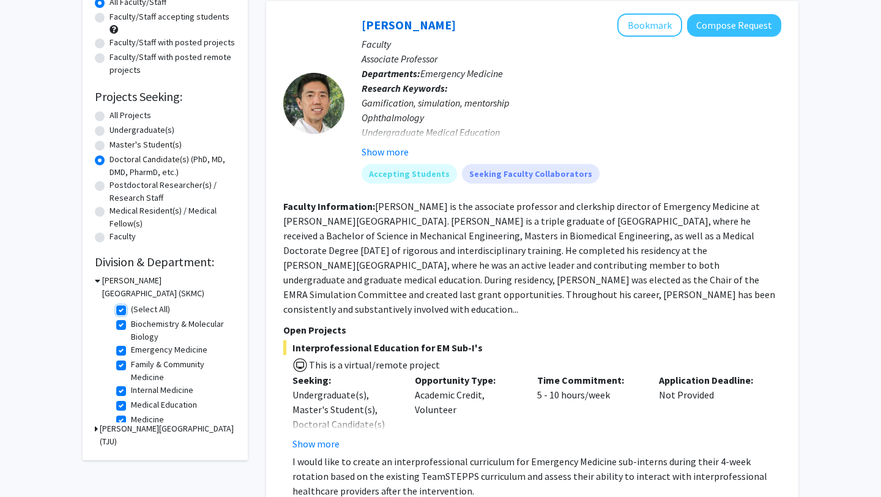
checkbox input "true"
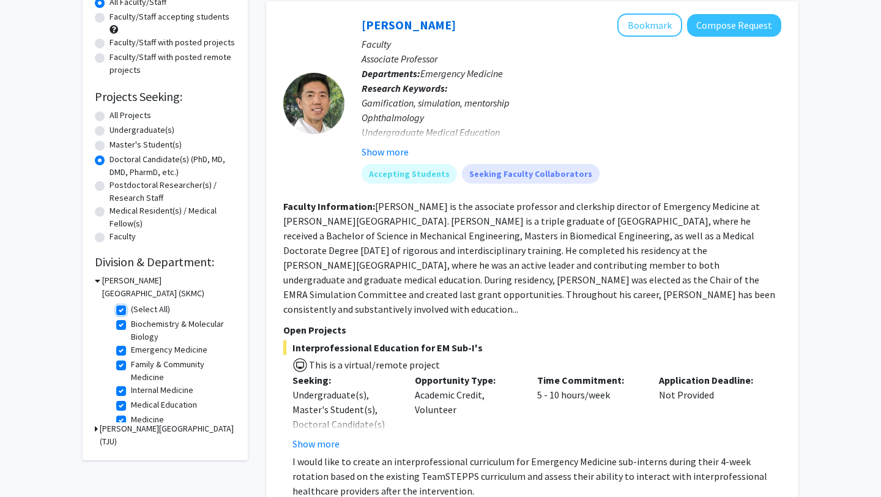
checkbox input "true"
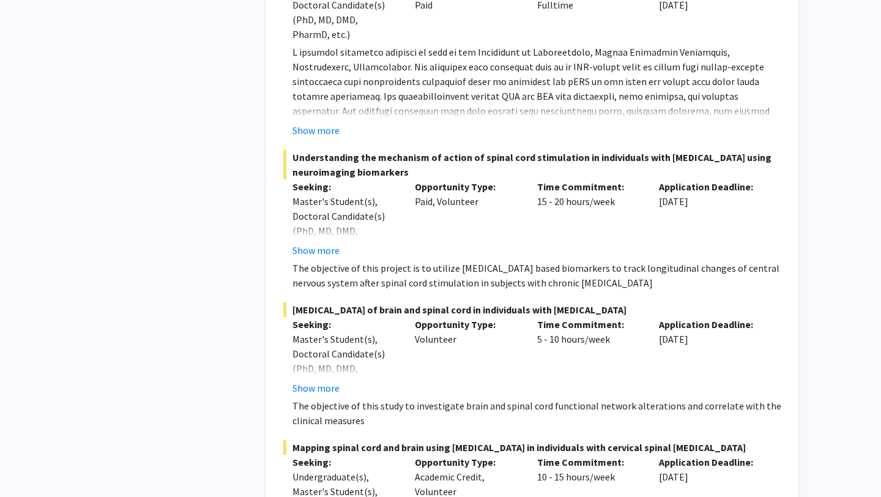
scroll to position [2035, 0]
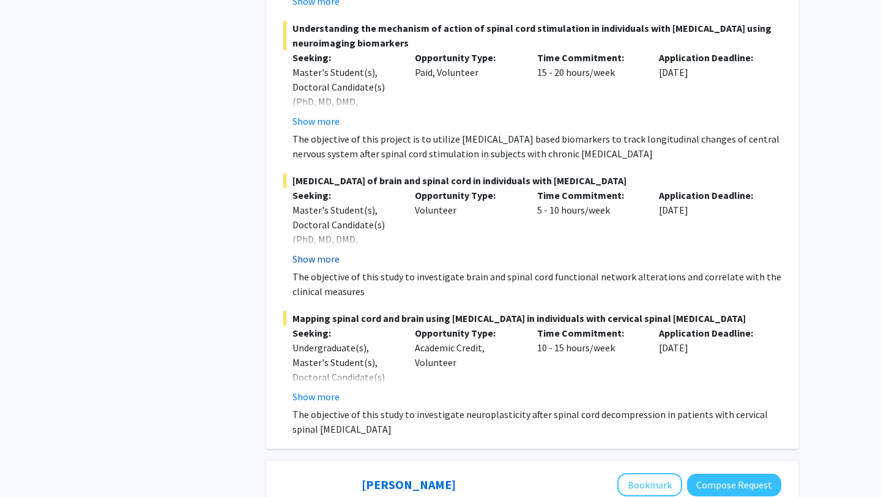
click at [319, 257] on button "Show more" at bounding box center [315, 258] width 47 height 15
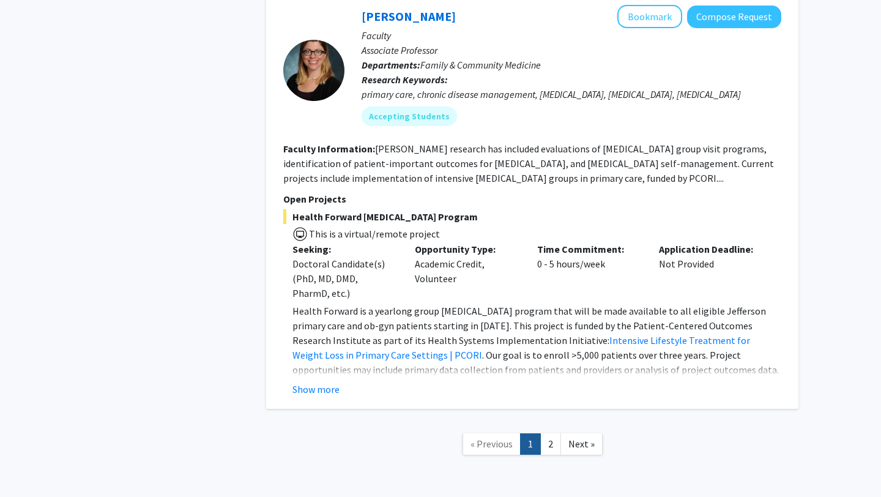
scroll to position [6479, 0]
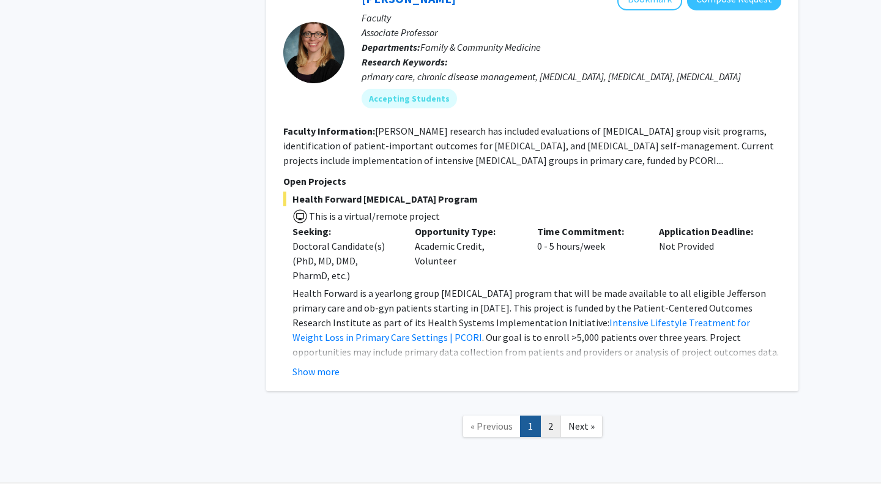
click at [549, 415] on link "2" at bounding box center [550, 425] width 21 height 21
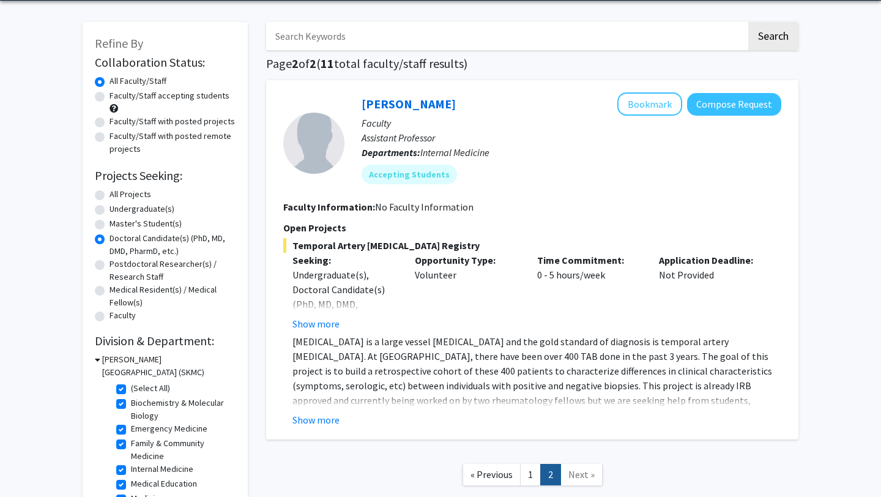
scroll to position [124, 0]
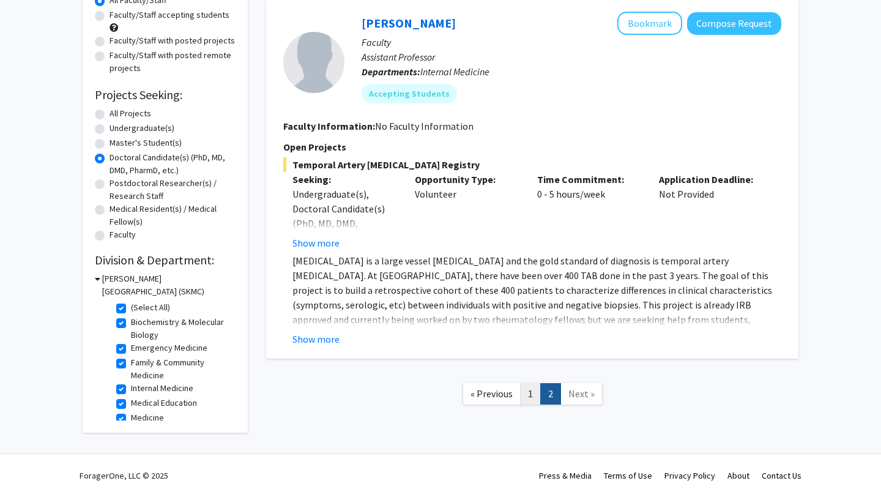
click at [537, 386] on link "1" at bounding box center [530, 393] width 21 height 21
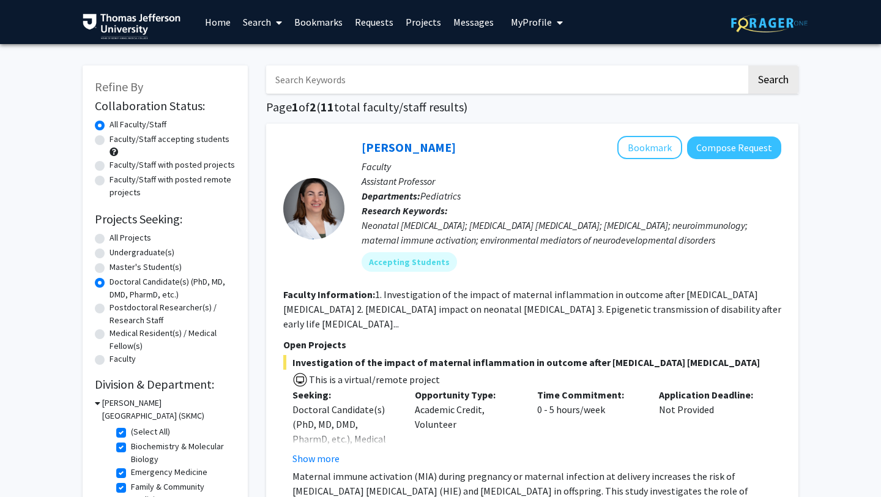
click at [110, 238] on label "All Projects" at bounding box center [131, 237] width 42 height 13
click at [110, 238] on input "All Projects" at bounding box center [114, 235] width 8 height 8
radio input "true"
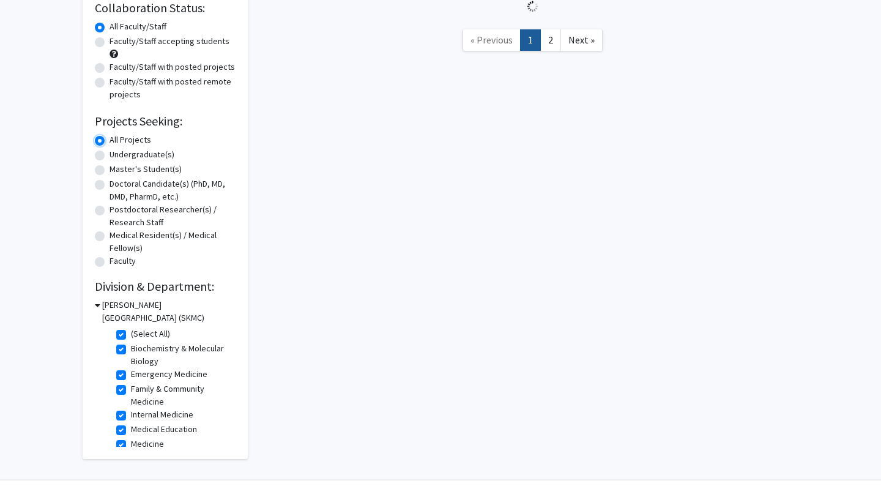
scroll to position [120, 0]
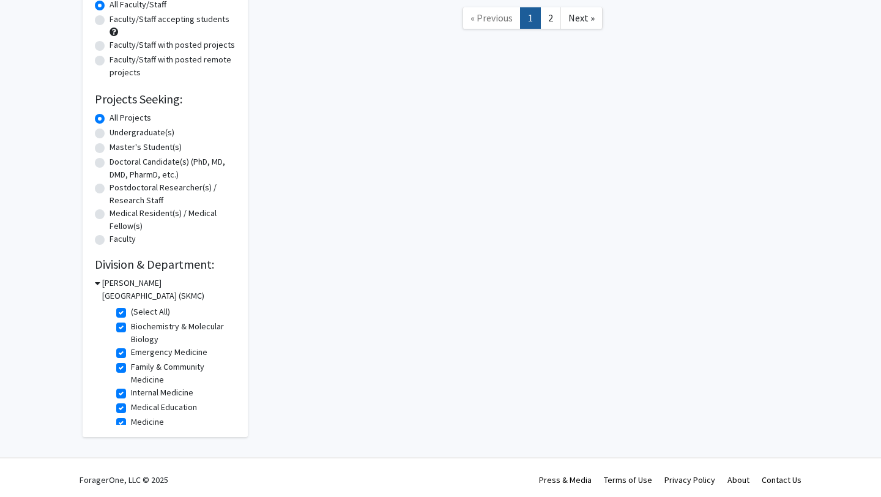
click at [131, 313] on label "(Select All)" at bounding box center [150, 311] width 39 height 13
click at [131, 313] on input "(Select All)" at bounding box center [135, 309] width 8 height 8
checkbox input "false"
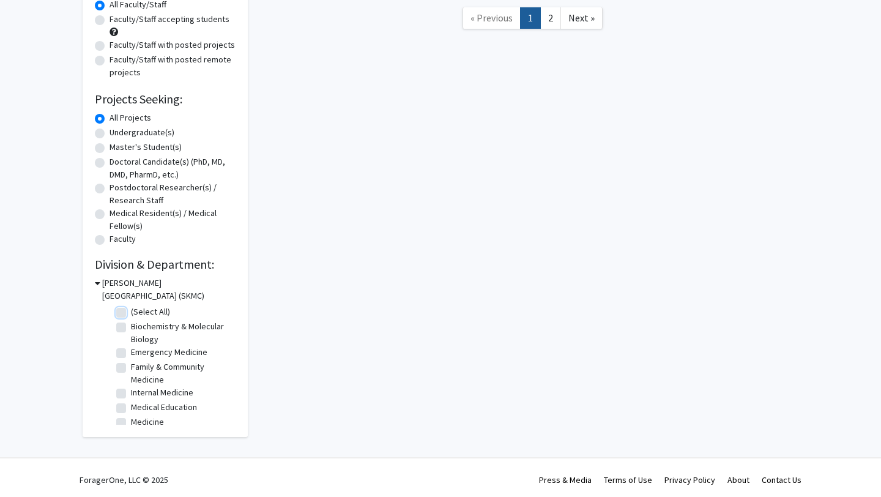
checkbox input "false"
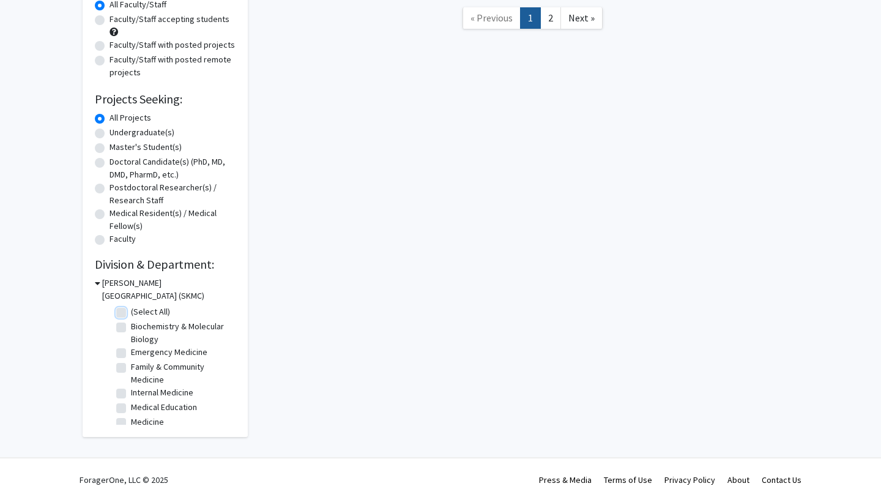
checkbox input "false"
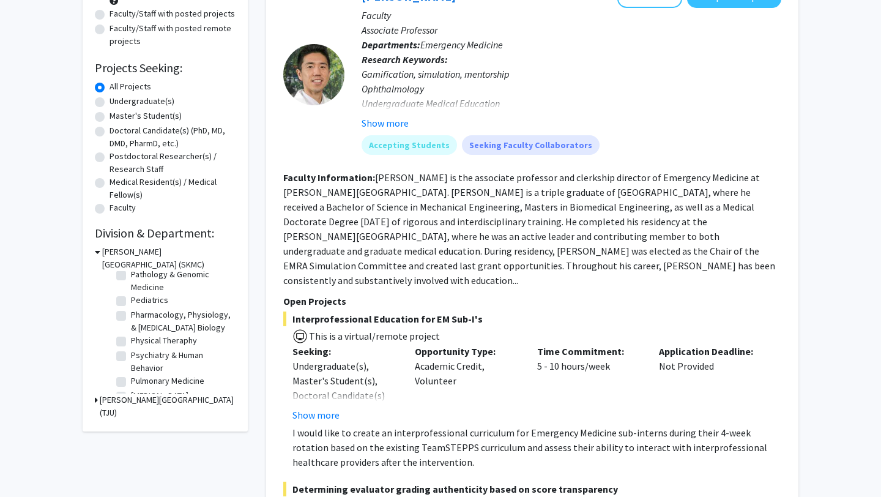
scroll to position [535, 0]
click at [131, 365] on label "Surgery" at bounding box center [145, 367] width 29 height 13
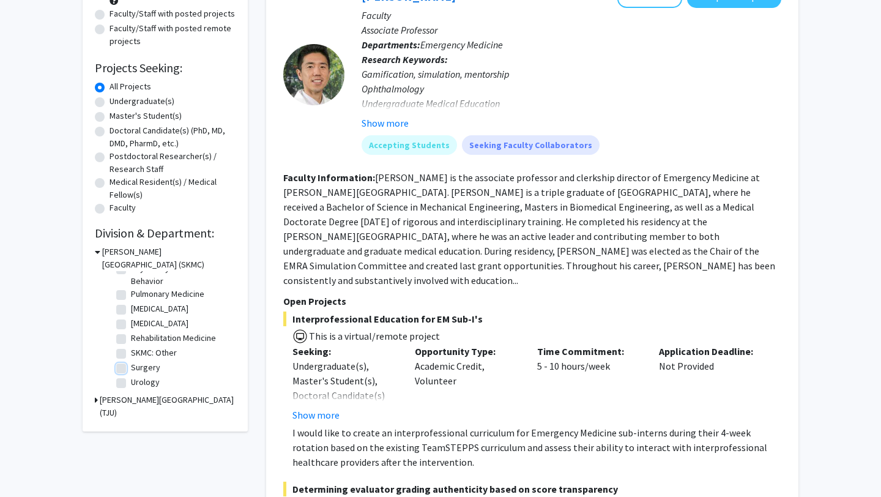
click at [131, 365] on input "Surgery" at bounding box center [135, 365] width 8 height 8
checkbox input "true"
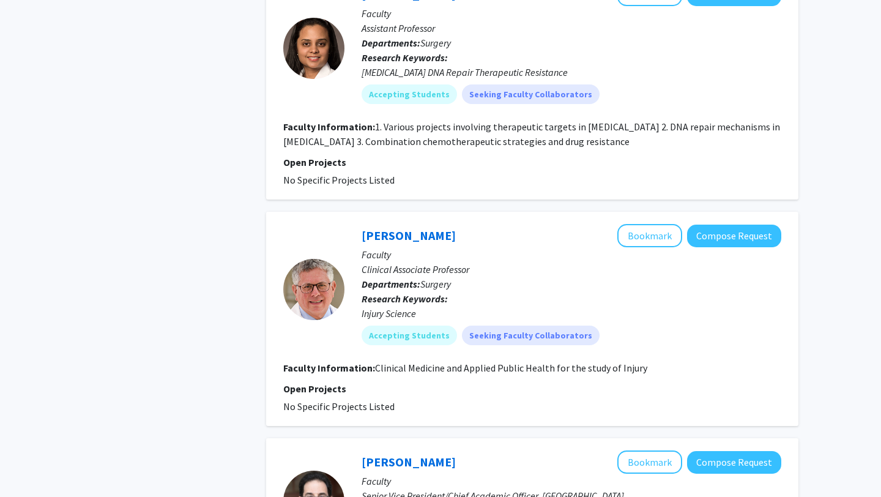
scroll to position [595, 0]
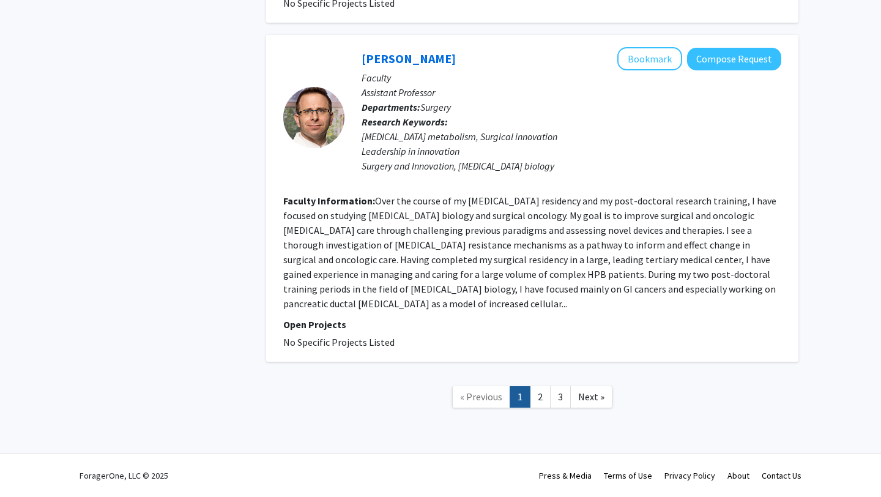
scroll to position [2111, 0]
click at [540, 396] on link "2" at bounding box center [540, 396] width 21 height 21
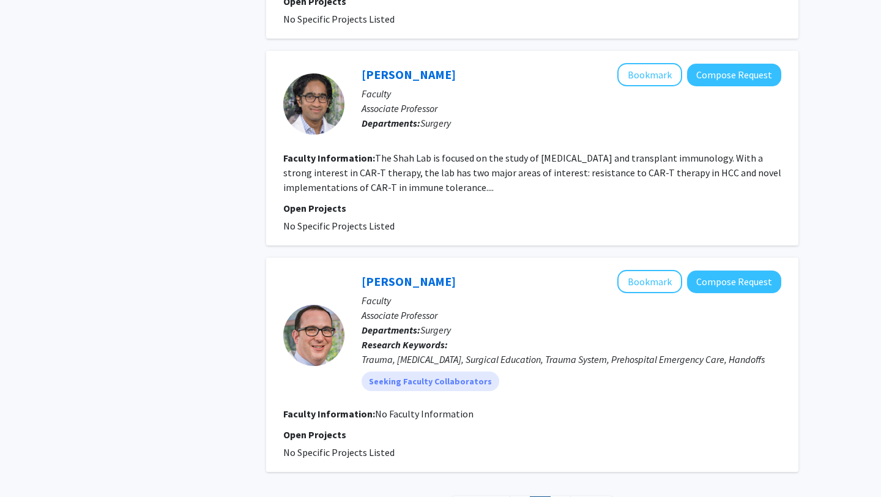
scroll to position [2200, 0]
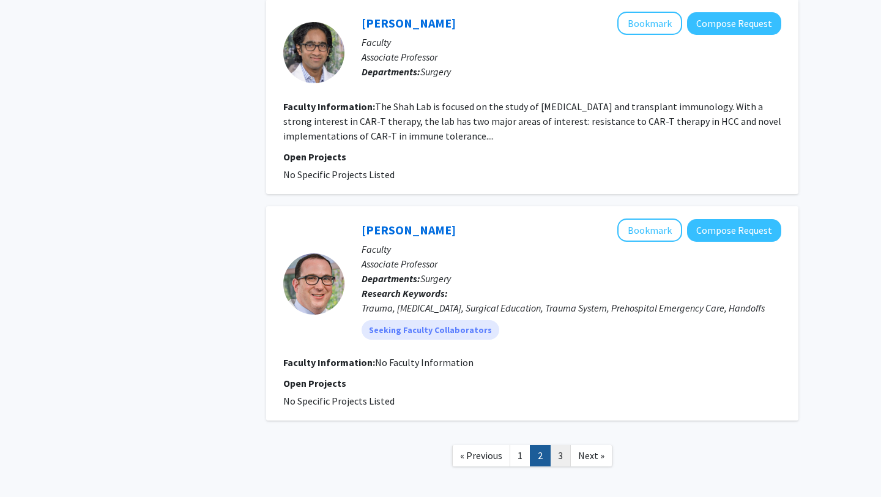
click at [557, 445] on link "3" at bounding box center [560, 455] width 21 height 21
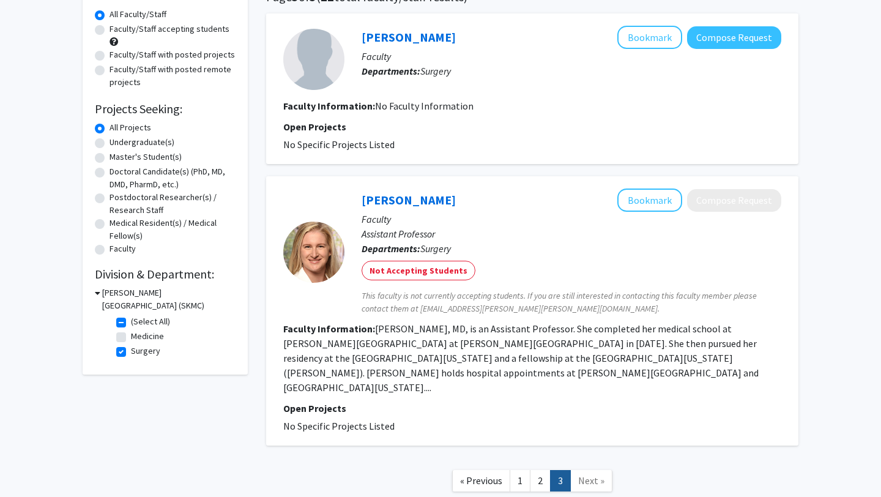
scroll to position [111, 0]
click at [540, 469] on link "2" at bounding box center [540, 479] width 21 height 21
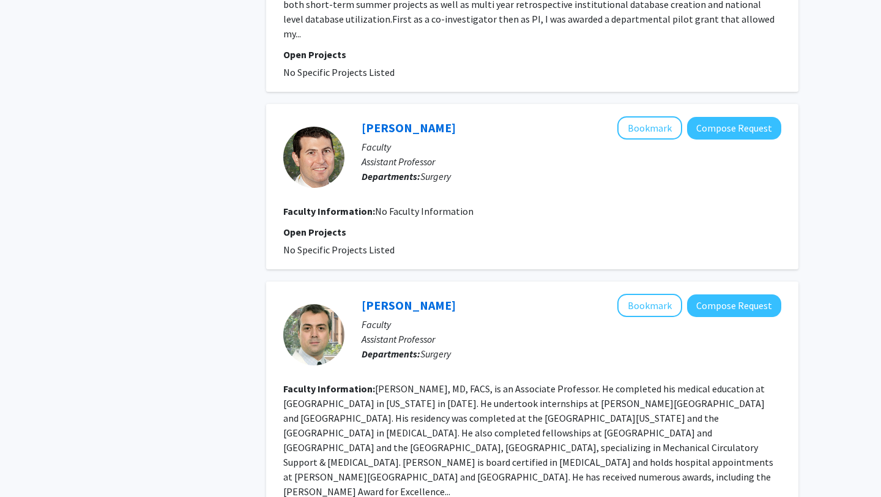
scroll to position [858, 0]
